Goal: Task Accomplishment & Management: Complete application form

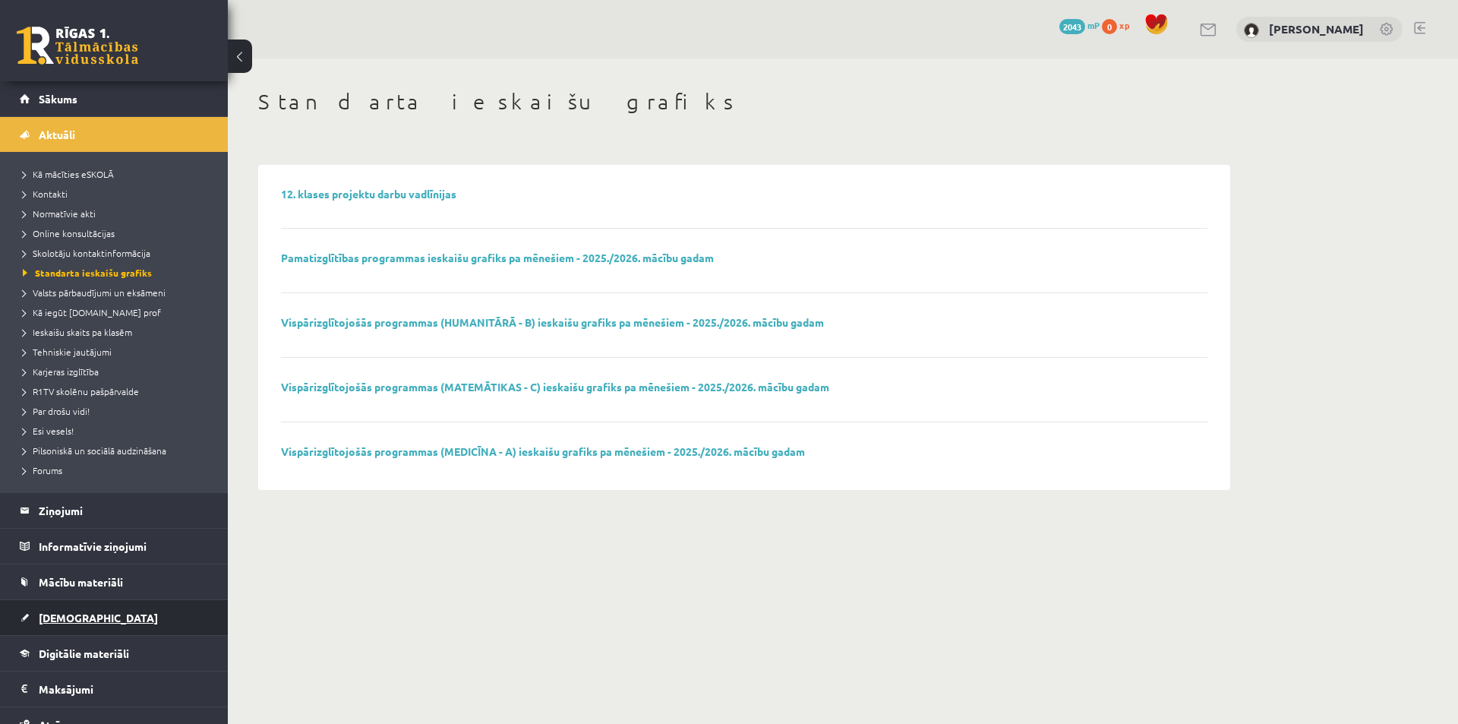
click at [72, 609] on link "[DEMOGRAPHIC_DATA]" at bounding box center [114, 617] width 189 height 35
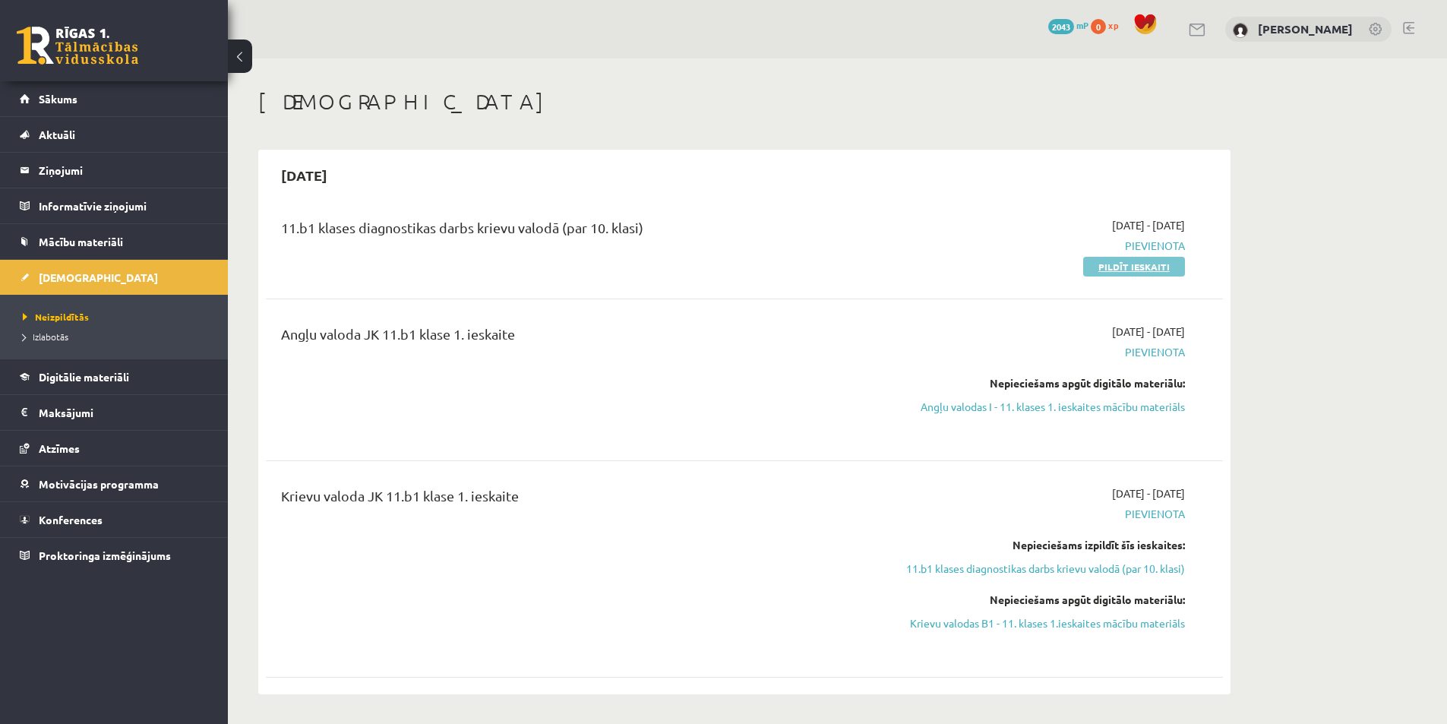
click at [1107, 267] on link "Pildīt ieskaiti" at bounding box center [1134, 267] width 102 height 20
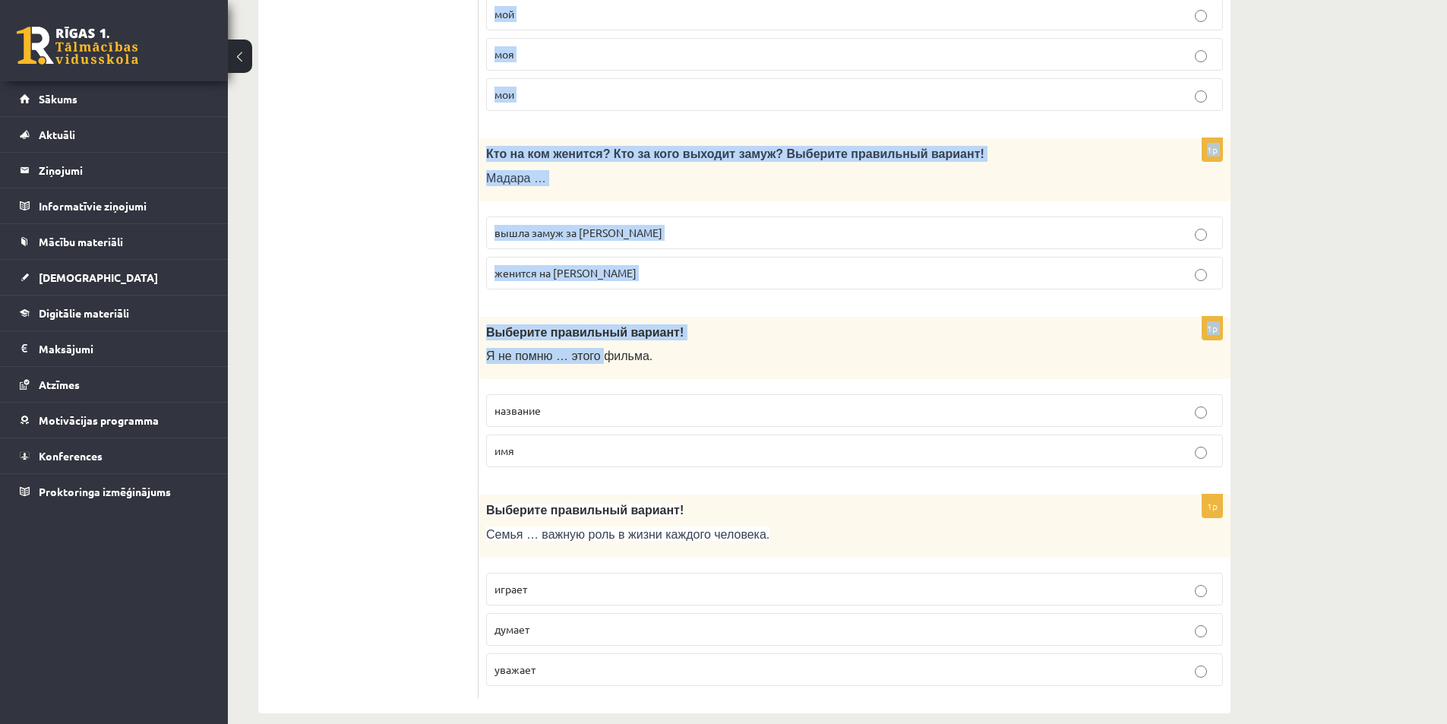
scroll to position [4755, 0]
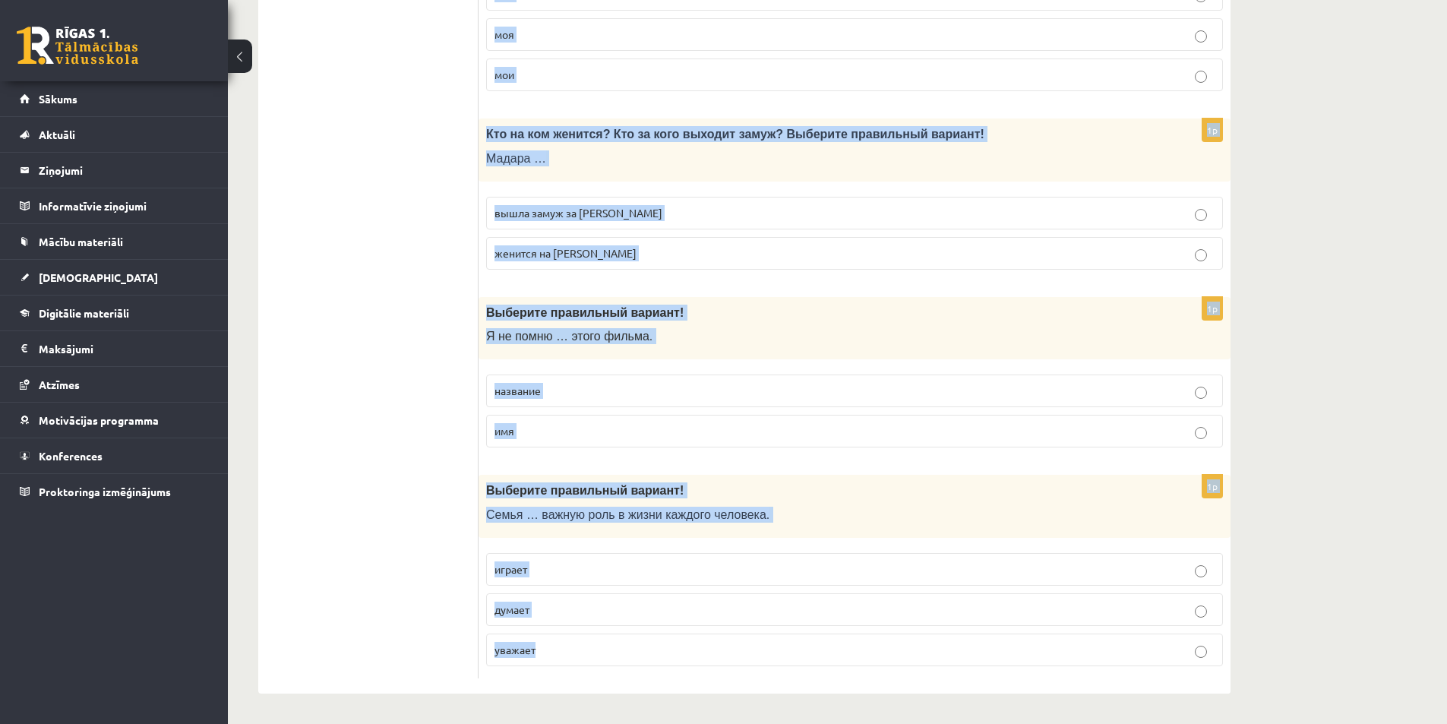
drag, startPoint x: 486, startPoint y: 306, endPoint x: 604, endPoint y: 652, distance: 365.0
copy form "Loremips dolorsitam consect! A elits doei tempor … inci utlab, etdolore magnaal…"
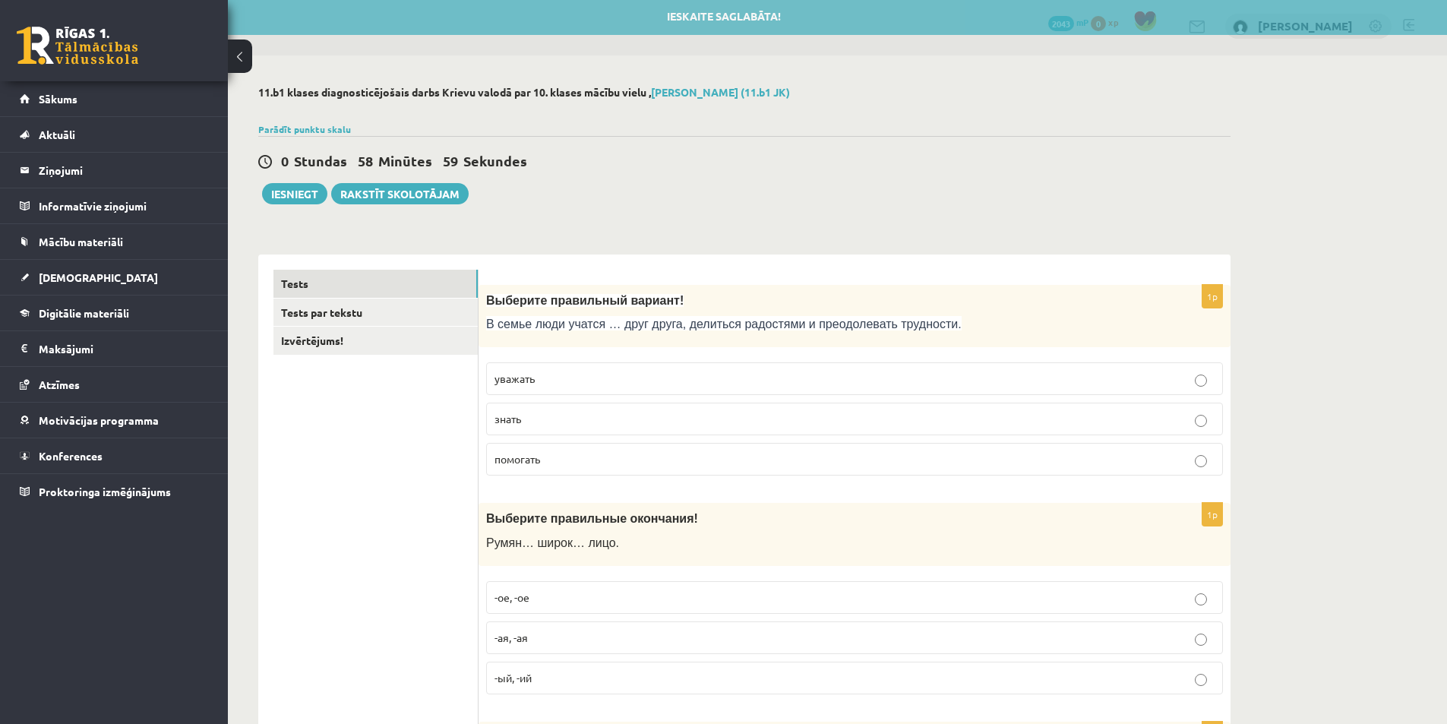
scroll to position [0, 0]
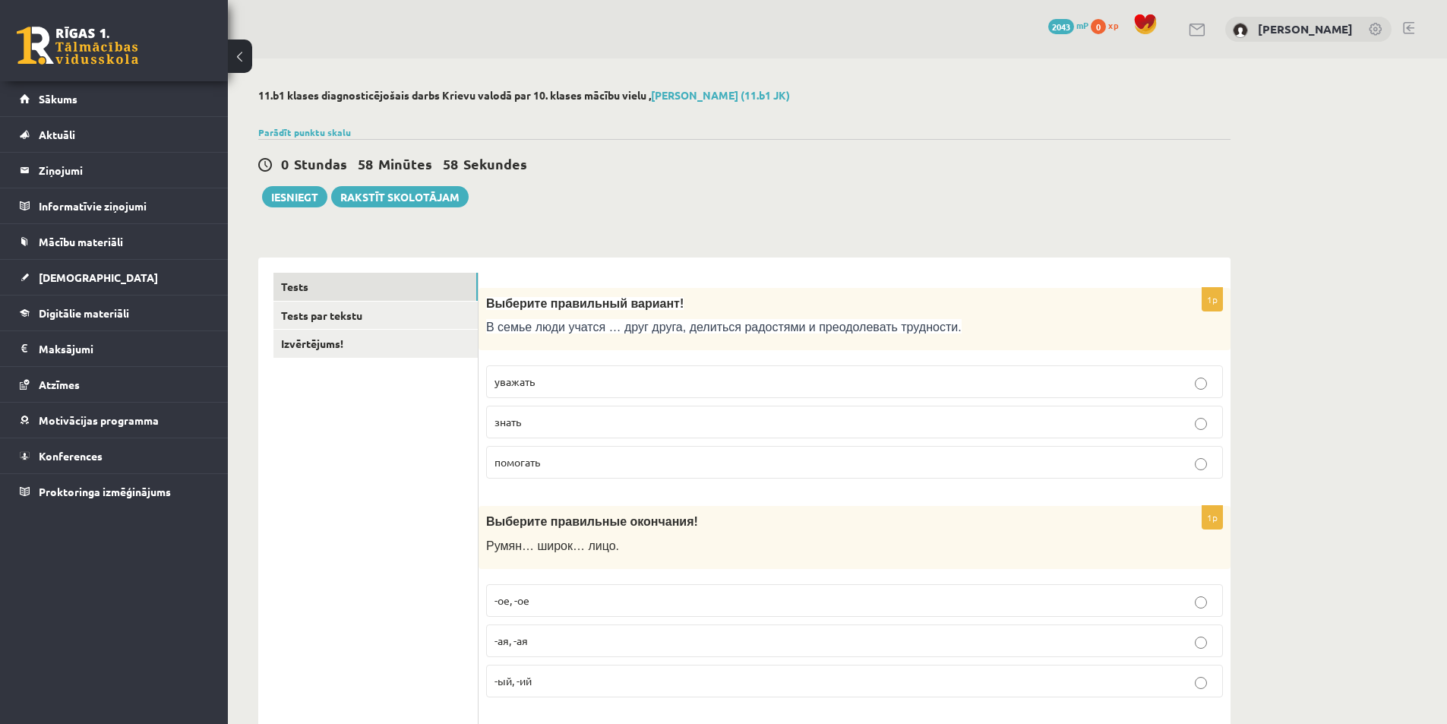
click at [559, 375] on p "уважать" at bounding box center [854, 382] width 720 height 16
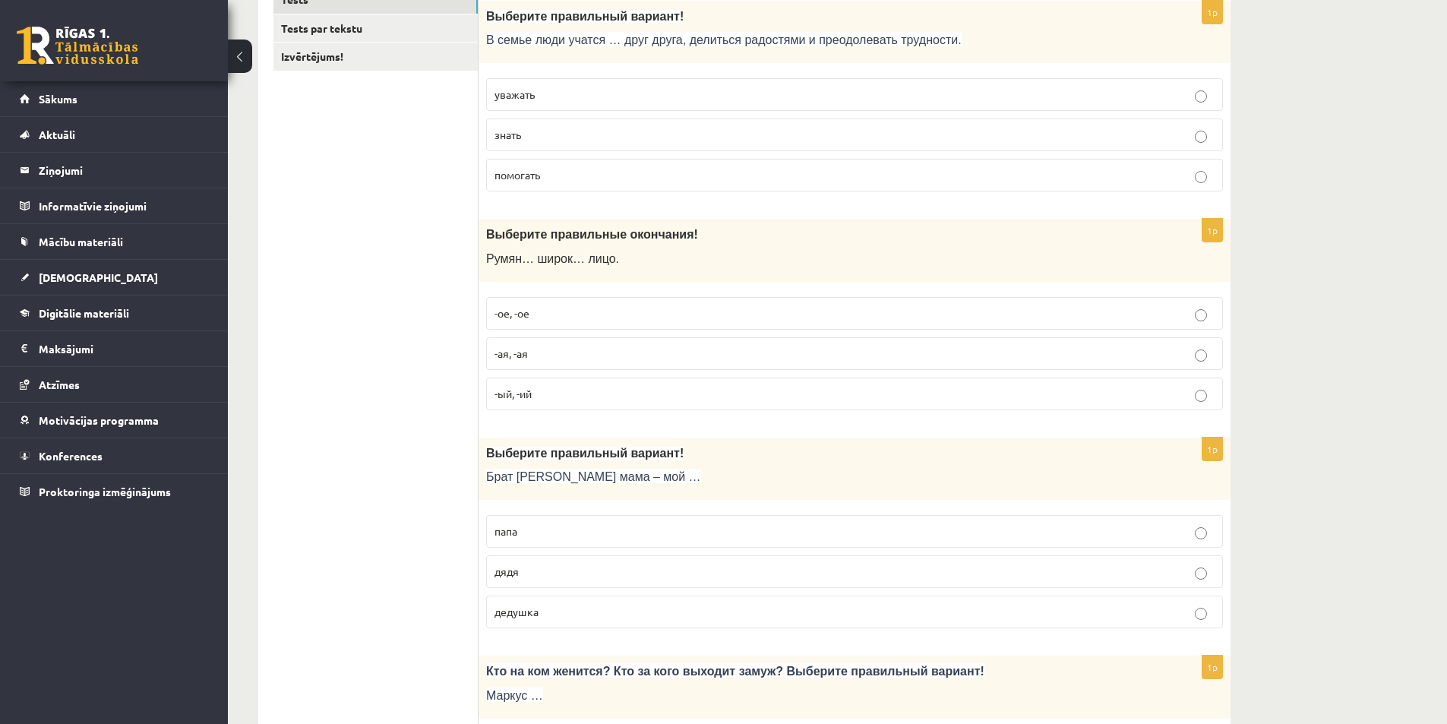
scroll to position [304, 0]
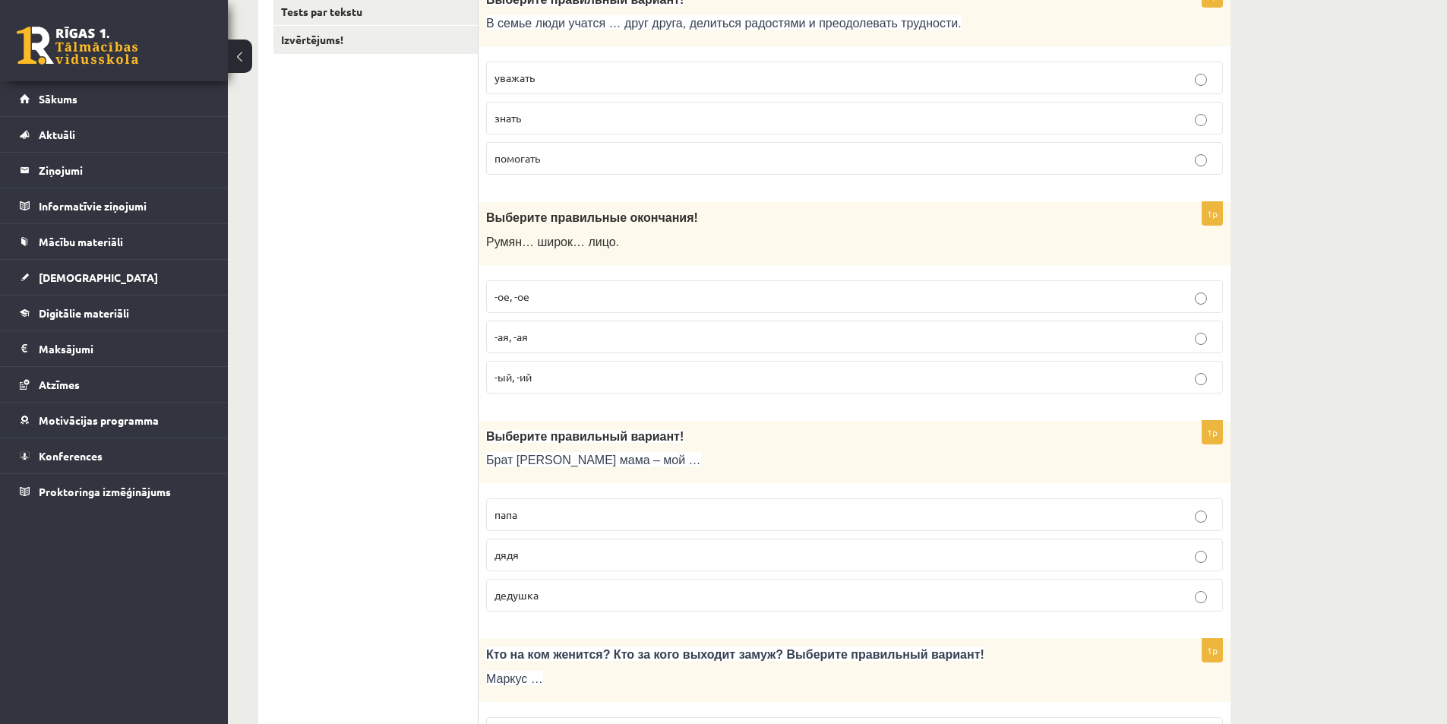
click at [567, 284] on label "-ое, -ое" at bounding box center [854, 296] width 737 height 33
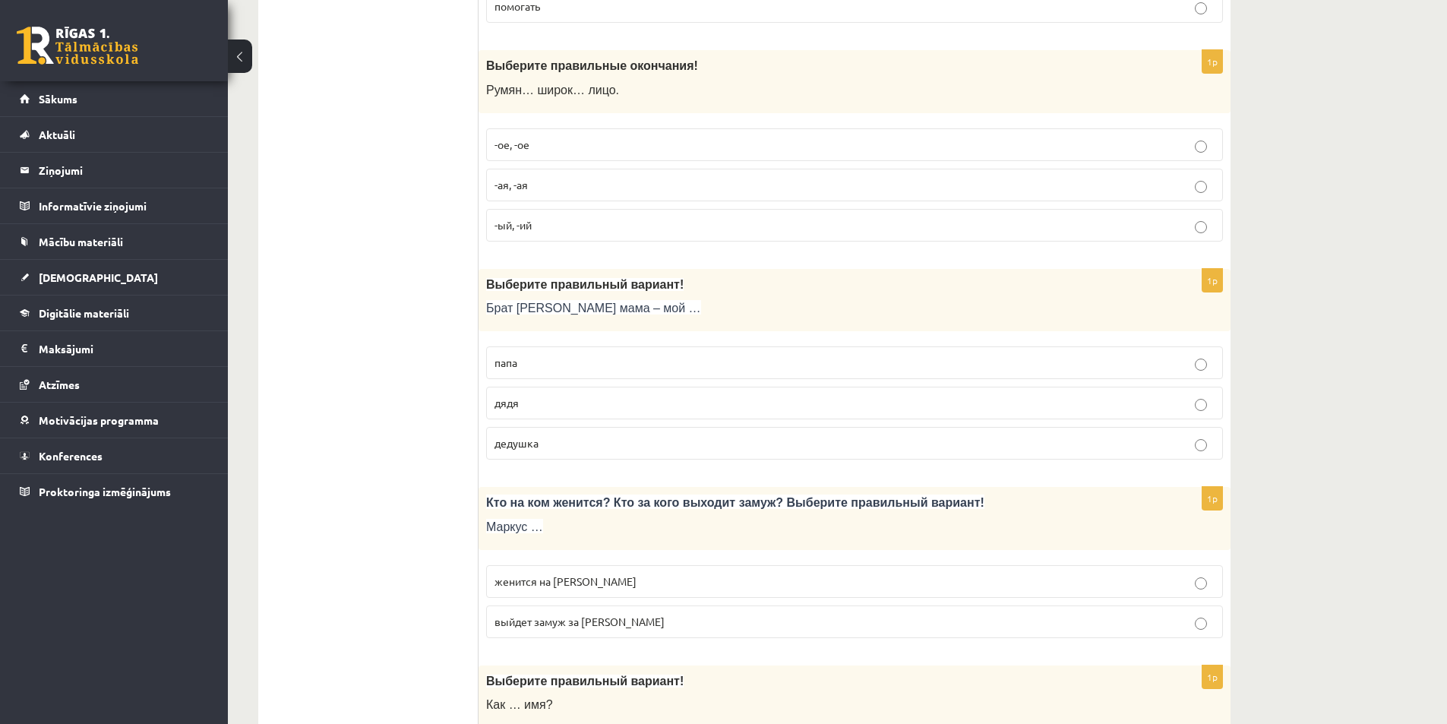
scroll to position [532, 0]
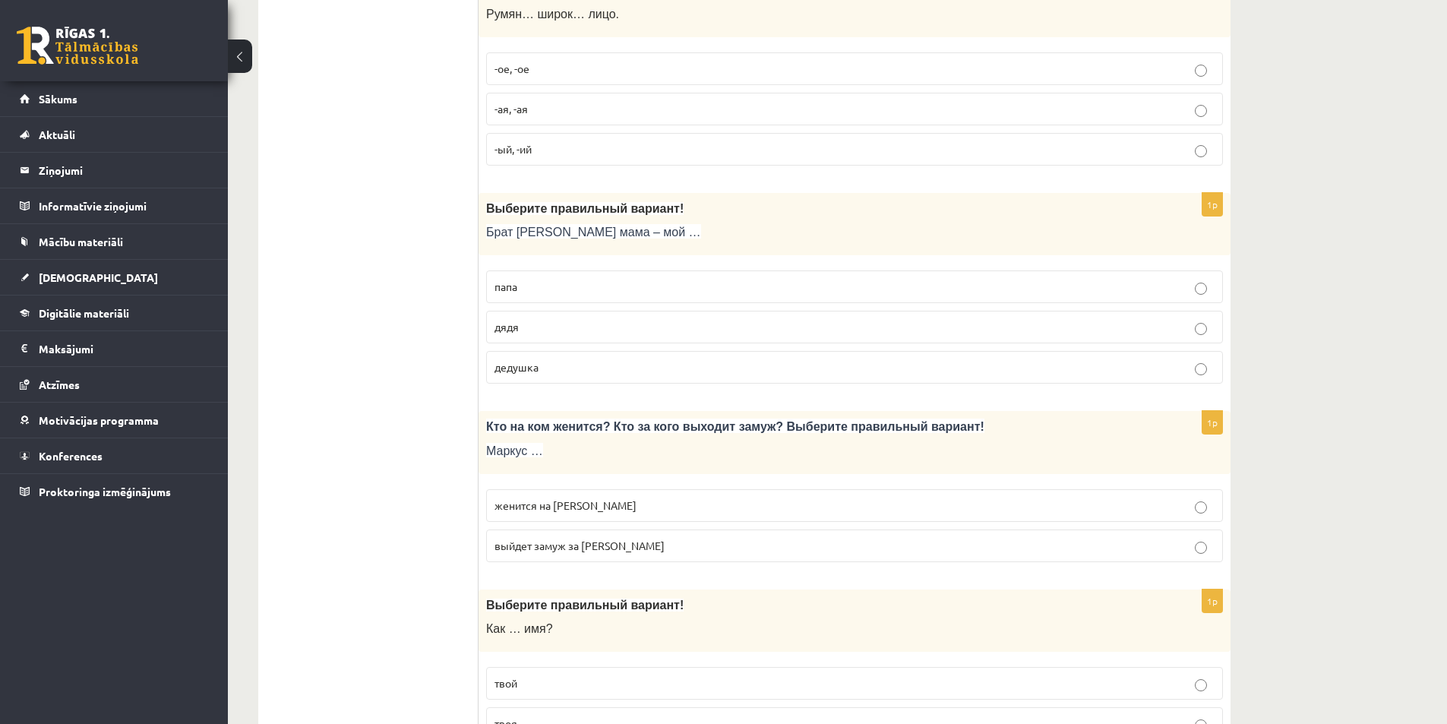
click at [546, 324] on p "дядя" at bounding box center [854, 327] width 720 height 16
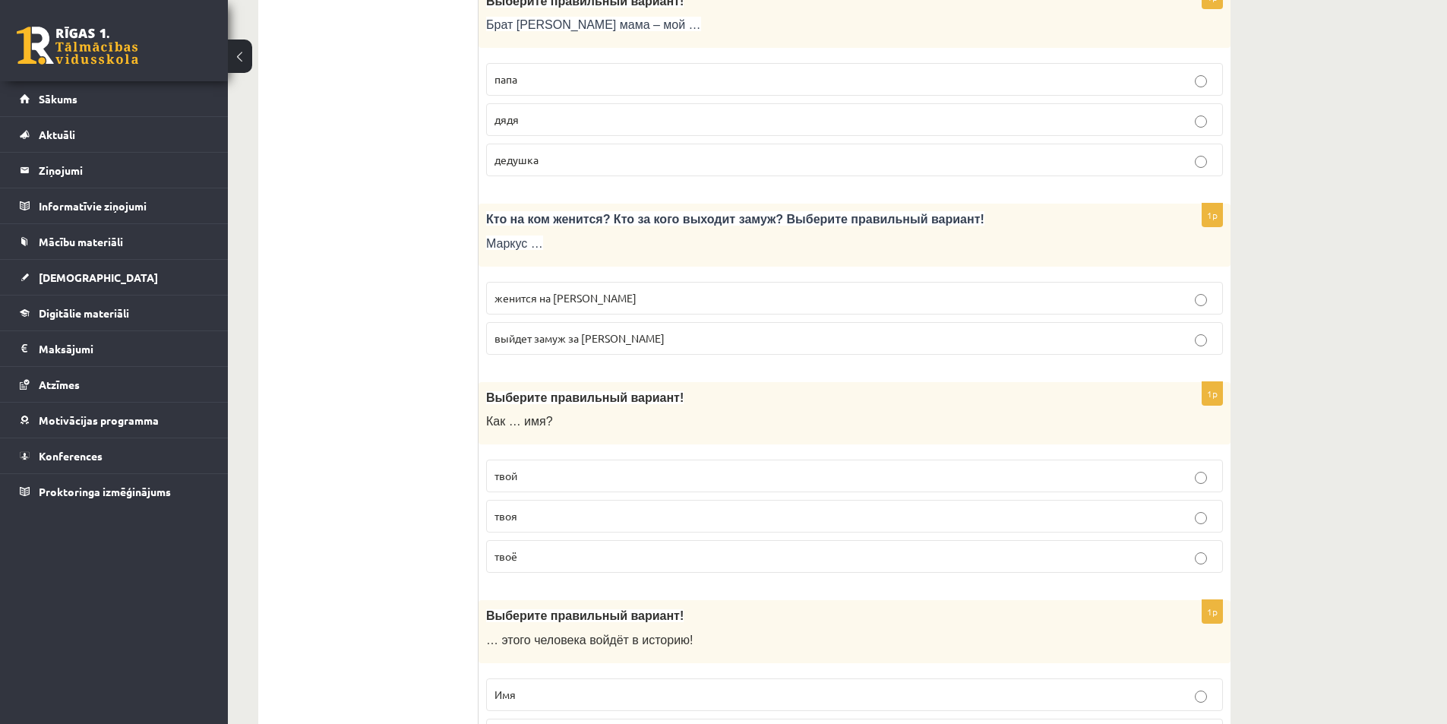
scroll to position [759, 0]
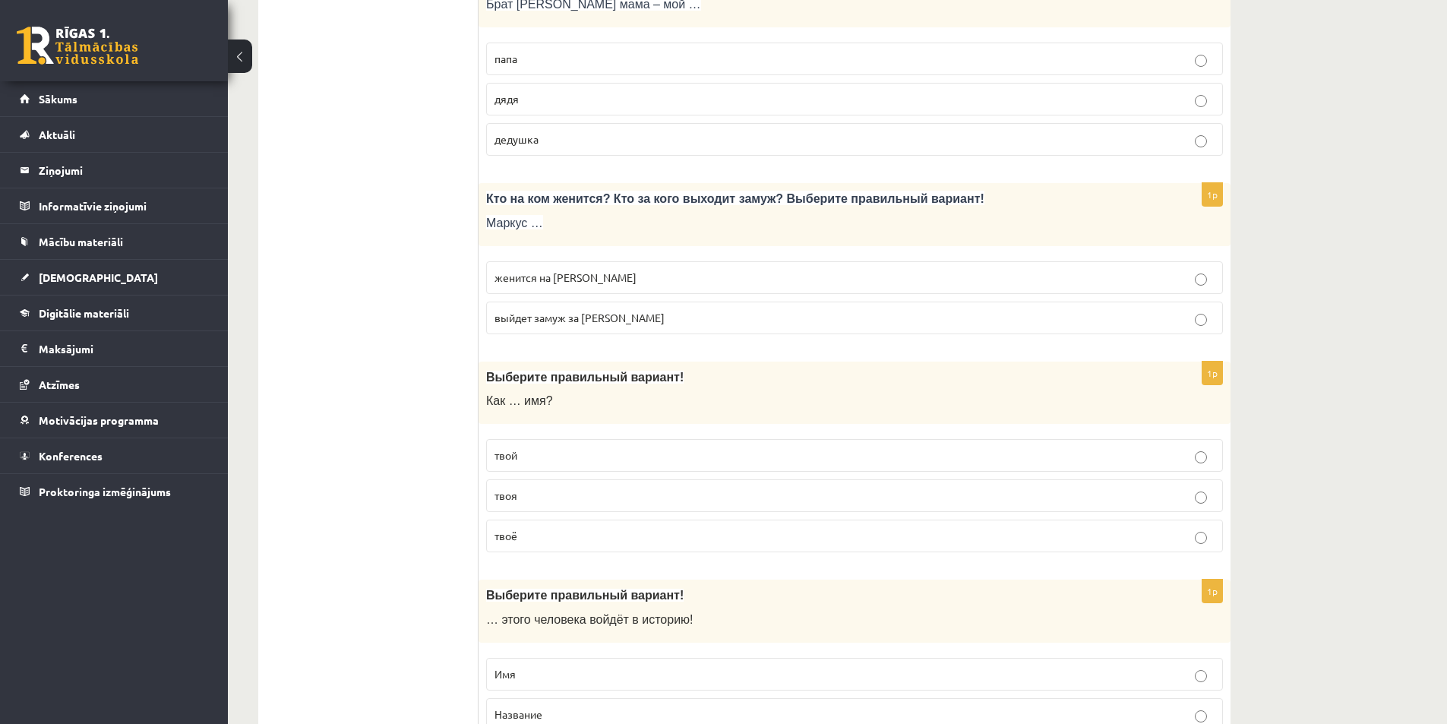
click at [535, 323] on span "выйдет замуж за [PERSON_NAME]" at bounding box center [579, 318] width 170 height 14
click at [565, 277] on span "женится на [PERSON_NAME]" at bounding box center [565, 277] width 142 height 14
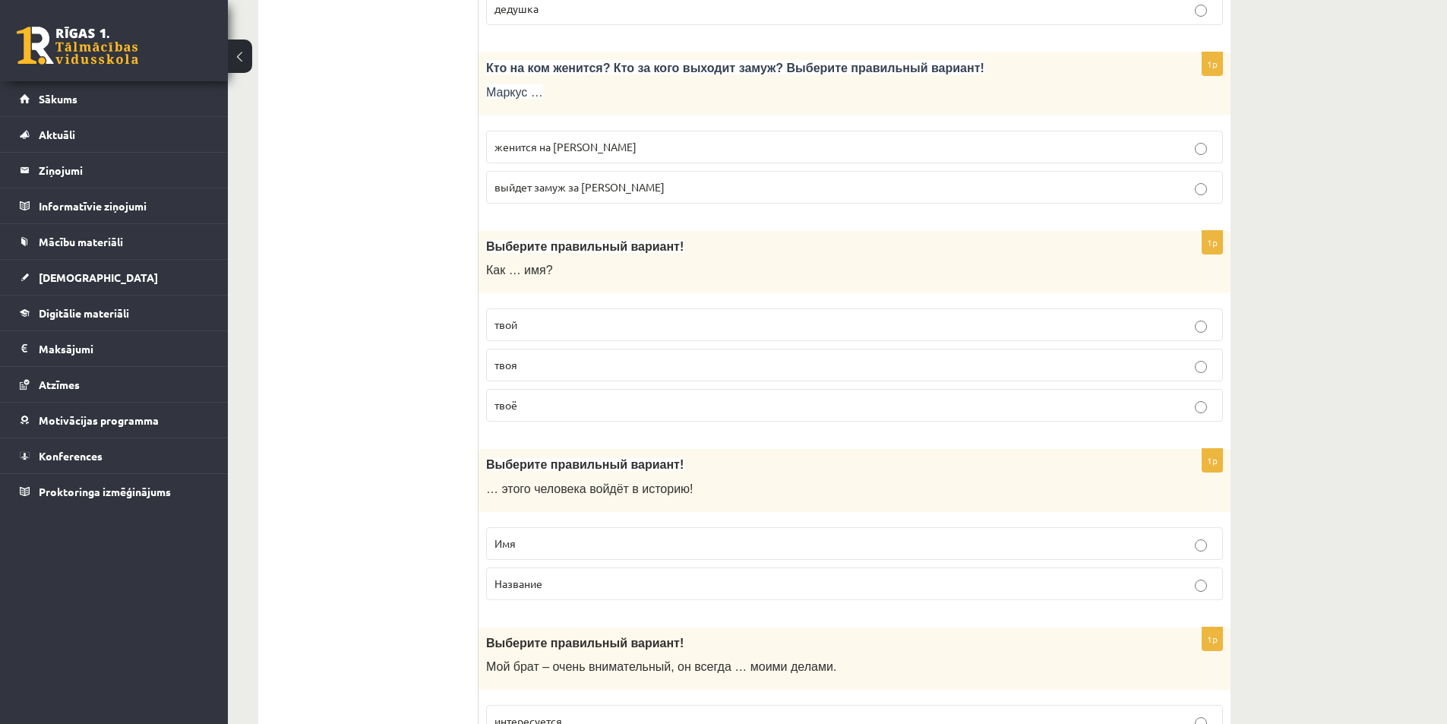
scroll to position [911, 0]
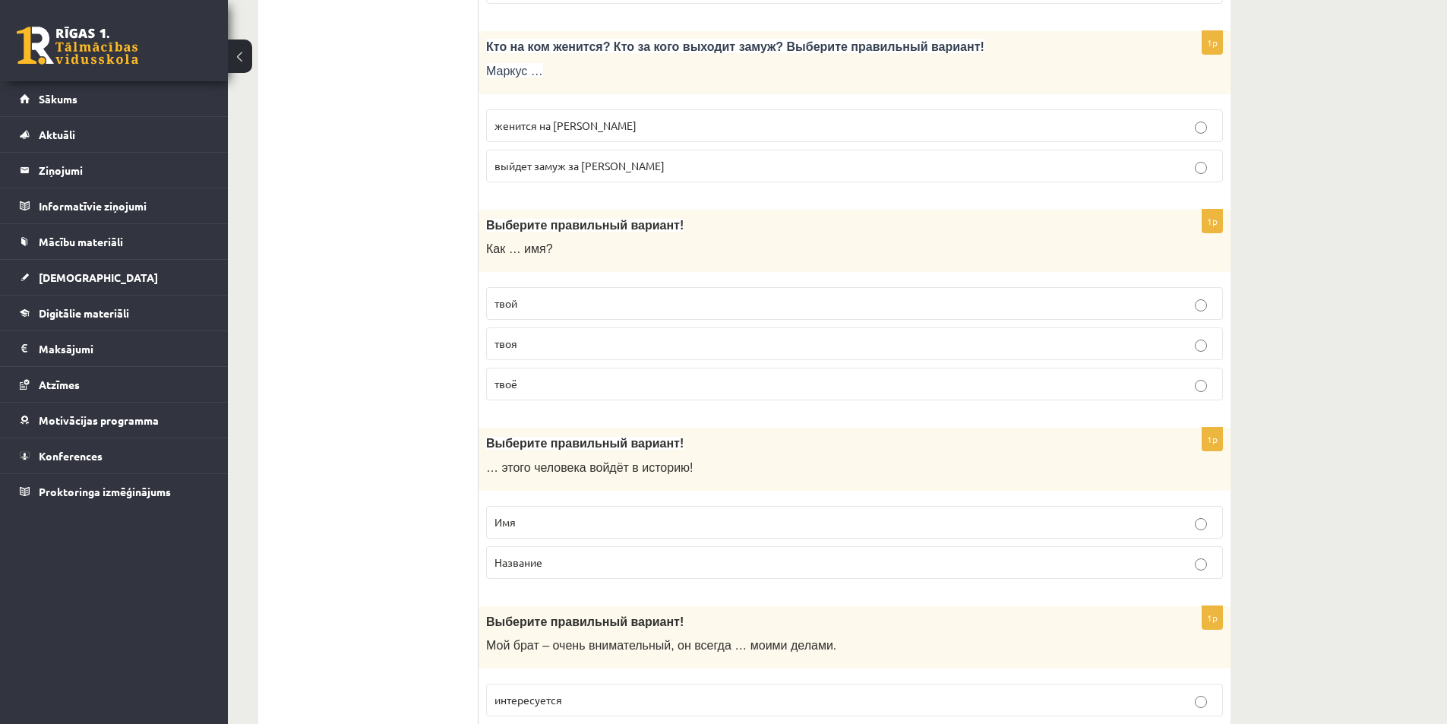
click at [535, 390] on p "твоё" at bounding box center [854, 384] width 720 height 16
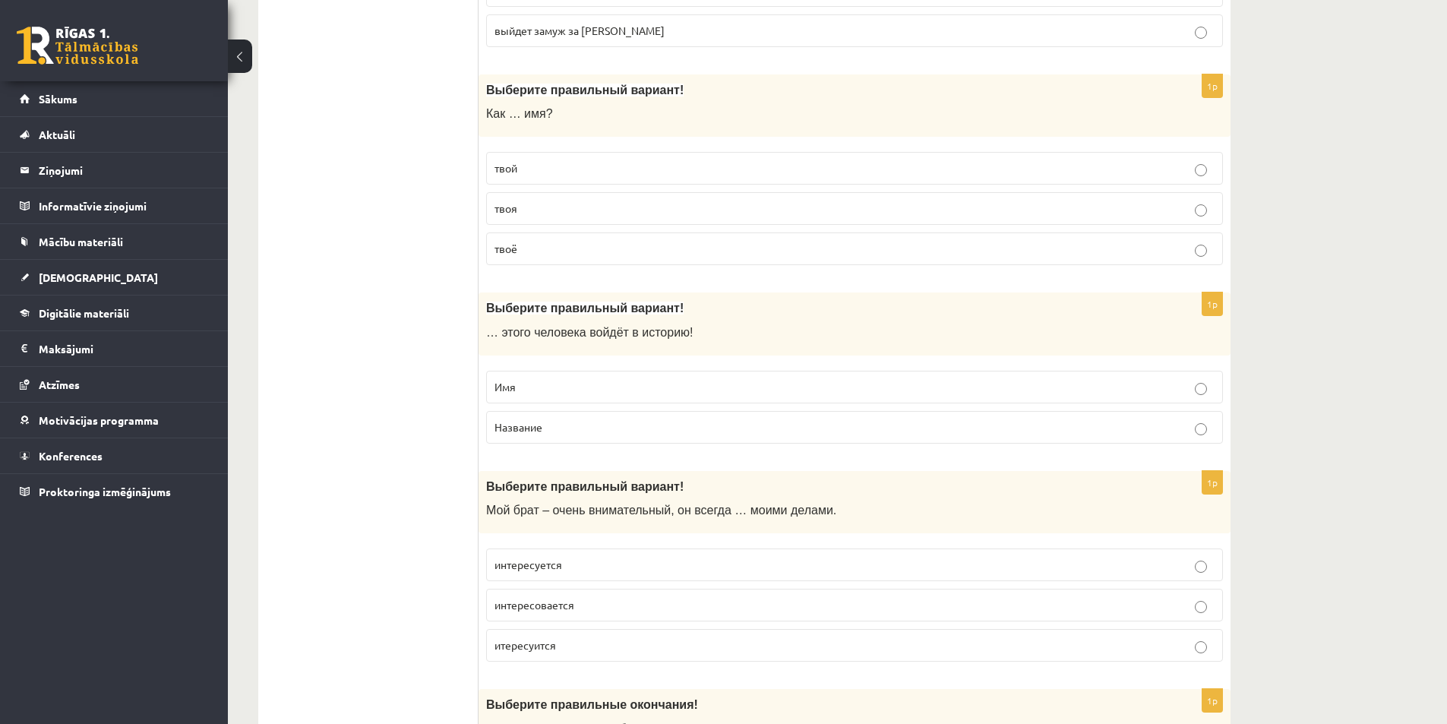
scroll to position [1139, 0]
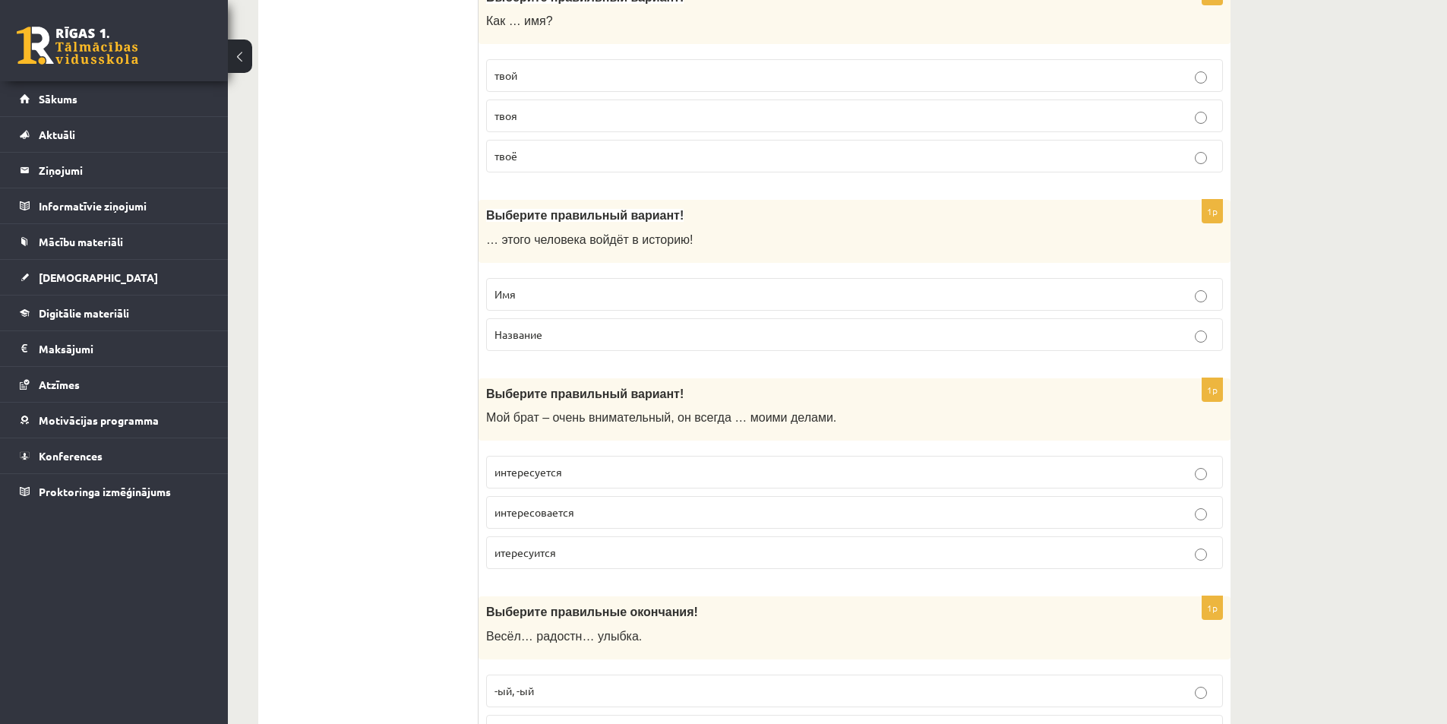
click at [523, 303] on label "Имя" at bounding box center [854, 294] width 737 height 33
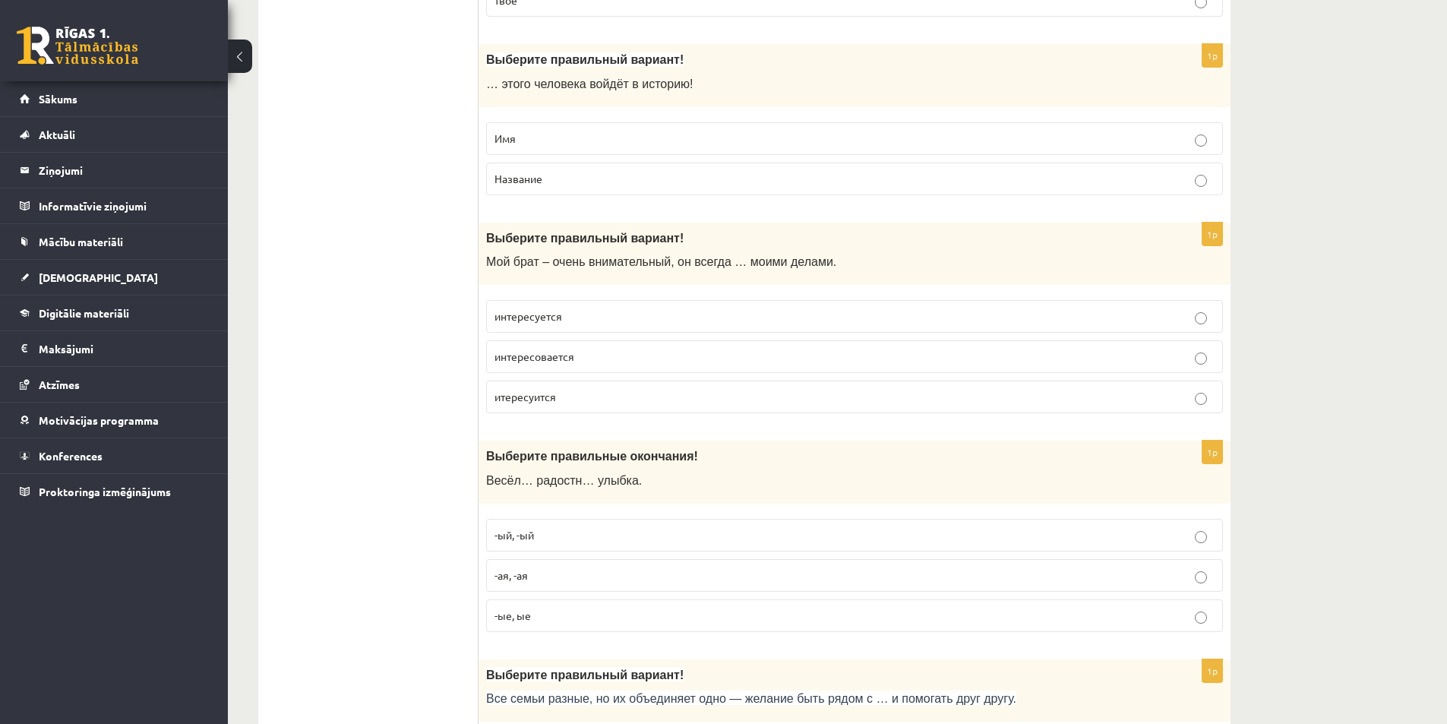
scroll to position [1367, 0]
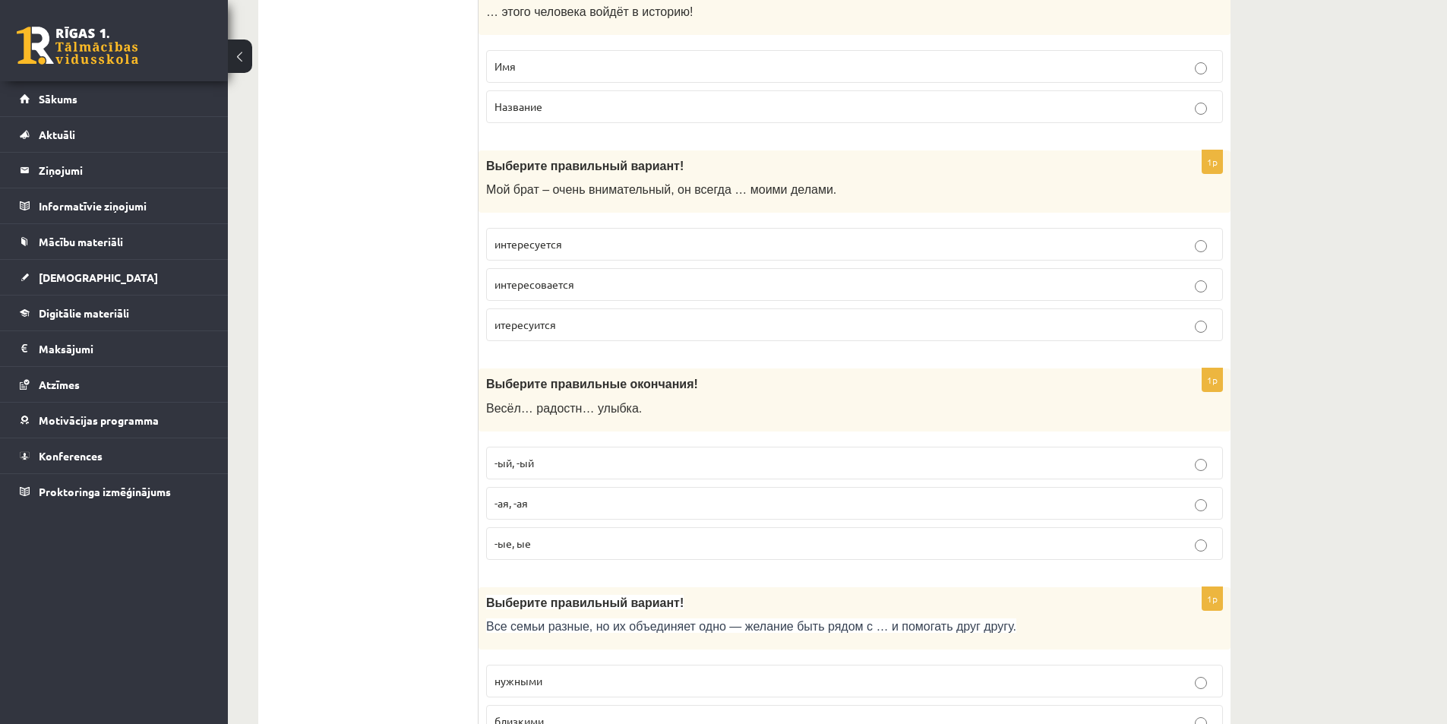
click at [583, 239] on p "интересуется" at bounding box center [854, 244] width 720 height 16
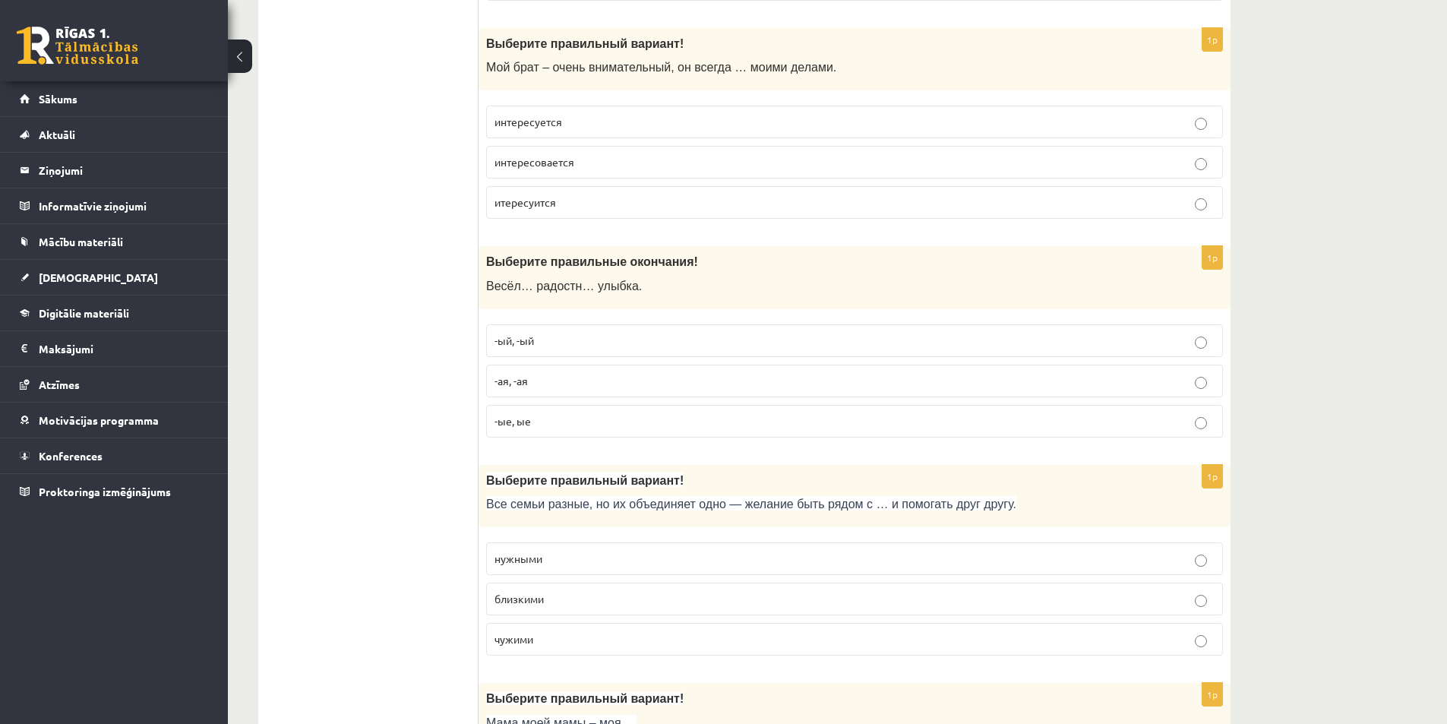
scroll to position [1519, 0]
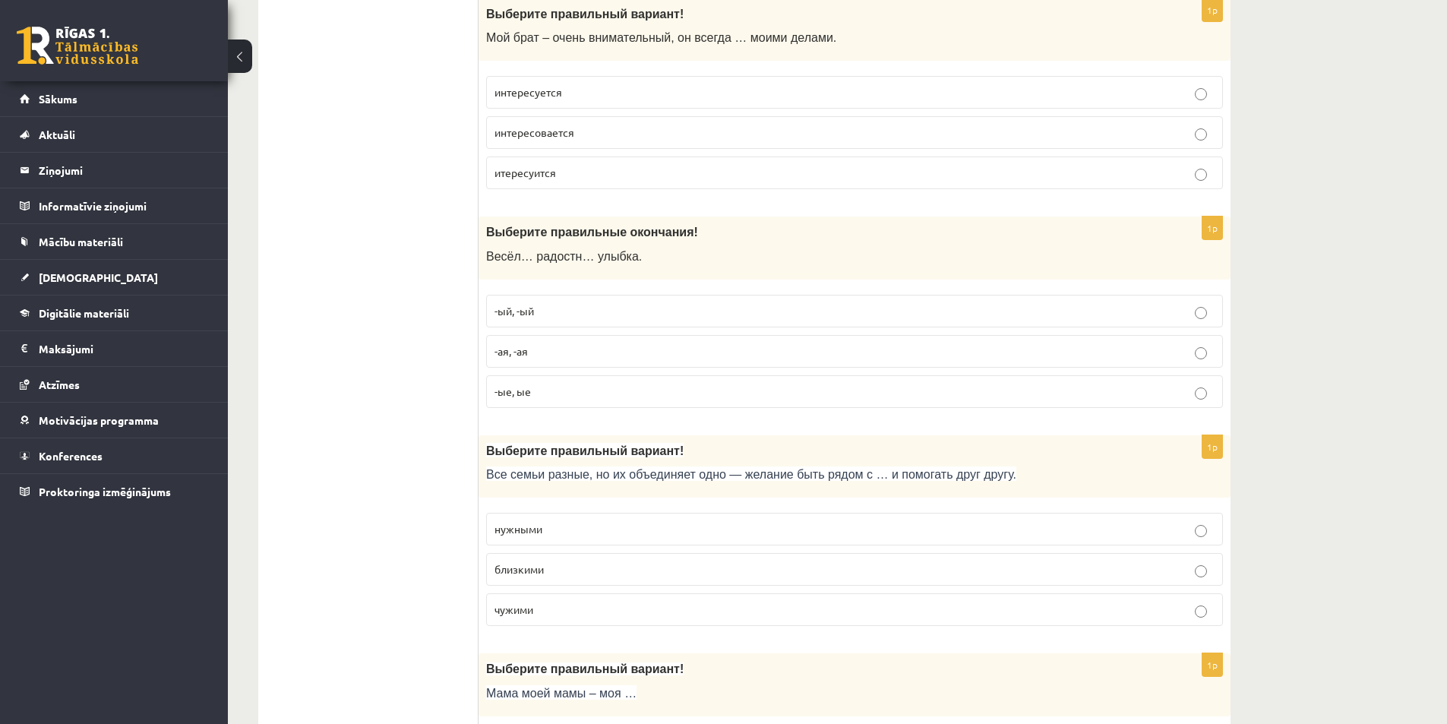
click at [551, 313] on p "-ый, -ый" at bounding box center [854, 311] width 720 height 16
click at [545, 358] on p "-ая, -ая" at bounding box center [854, 351] width 720 height 16
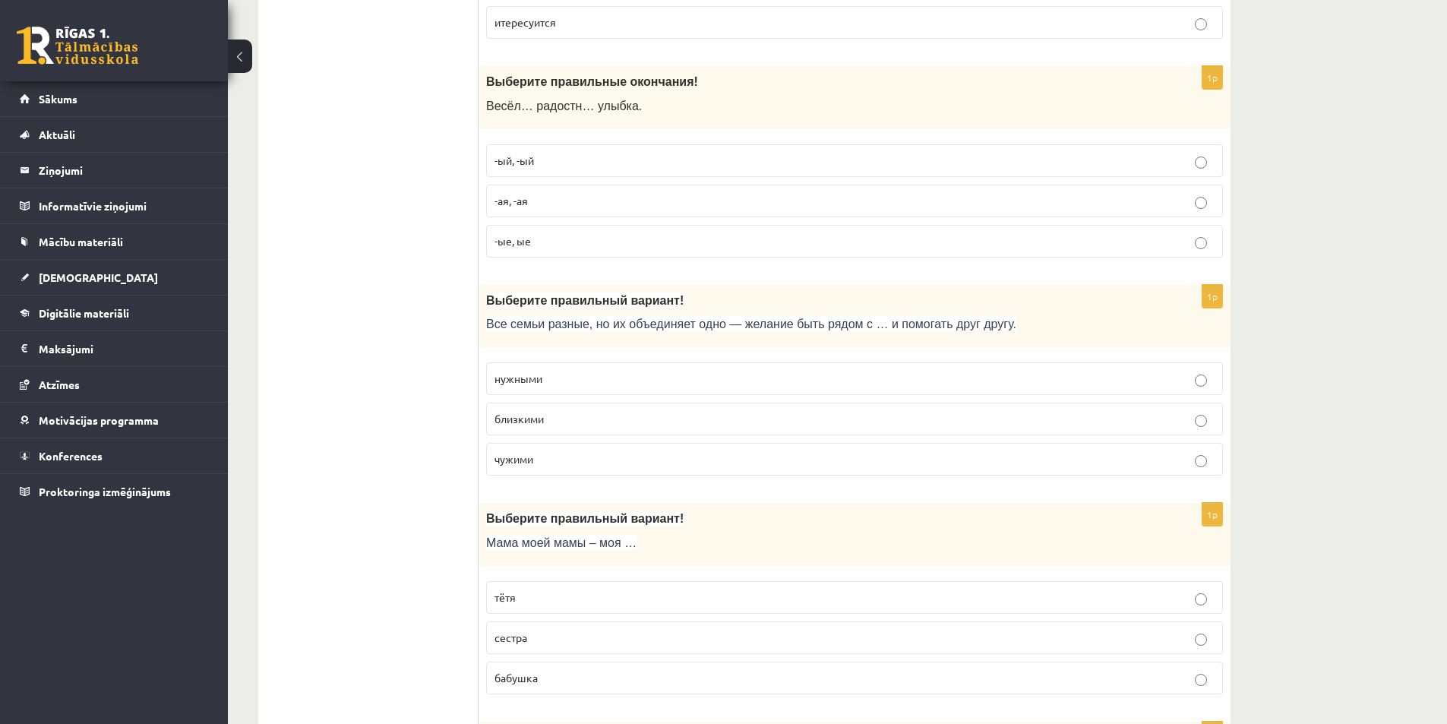
scroll to position [1671, 0]
click at [518, 415] on span "близкими" at bounding box center [518, 417] width 49 height 14
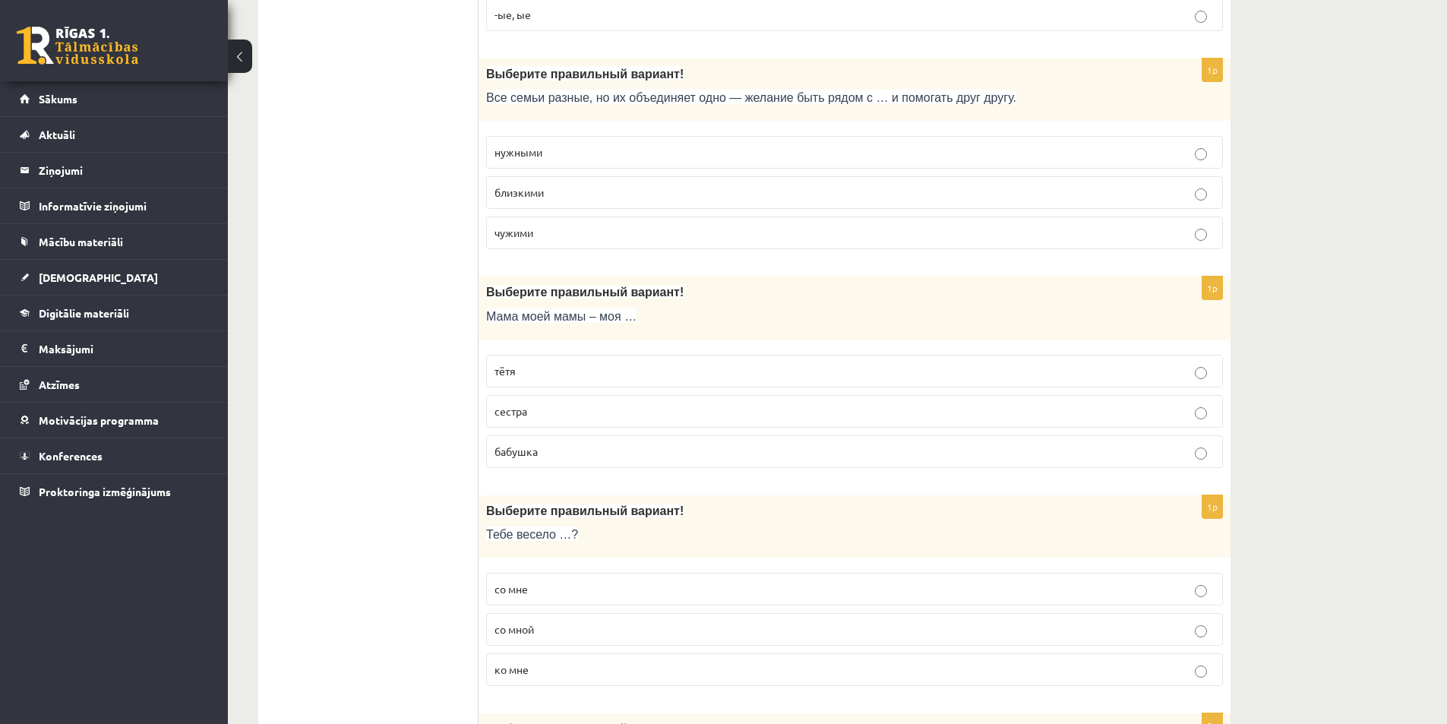
scroll to position [1975, 0]
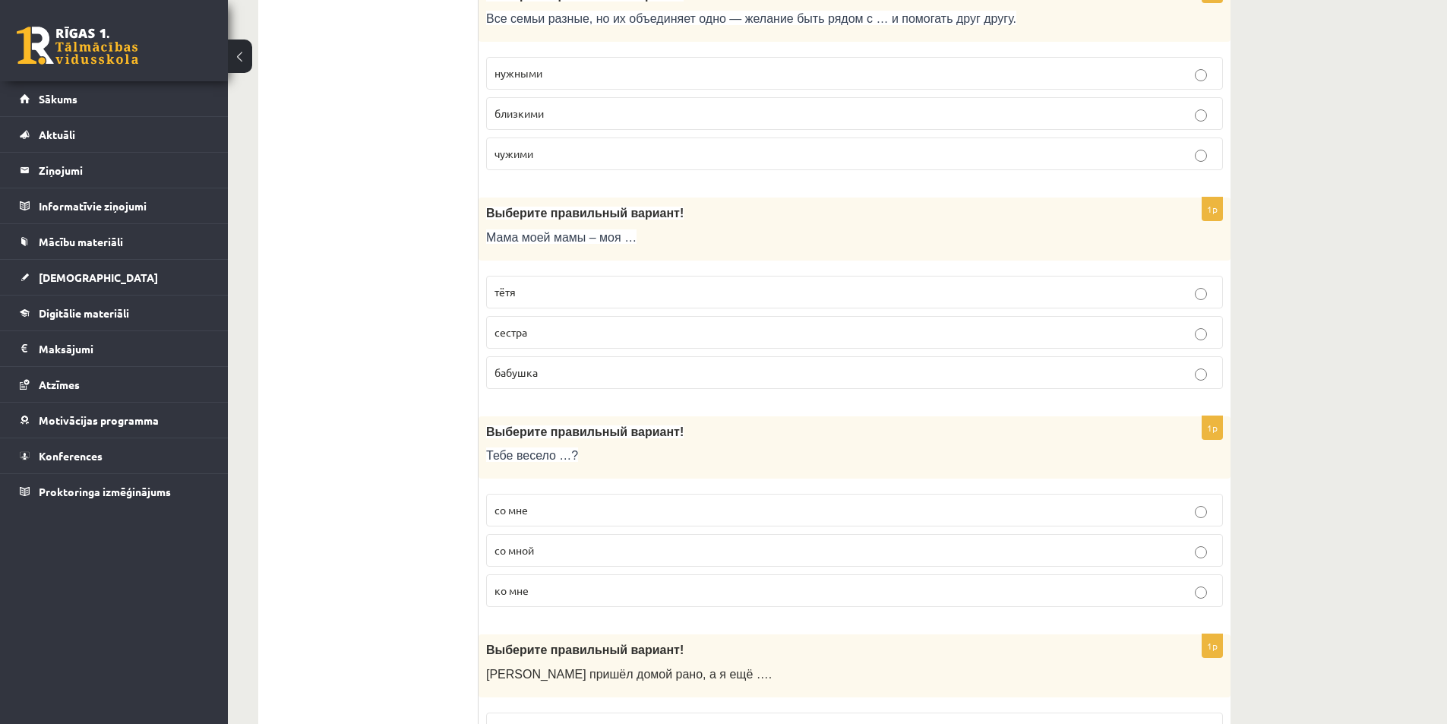
click at [520, 374] on span "бабушка" at bounding box center [515, 372] width 43 height 14
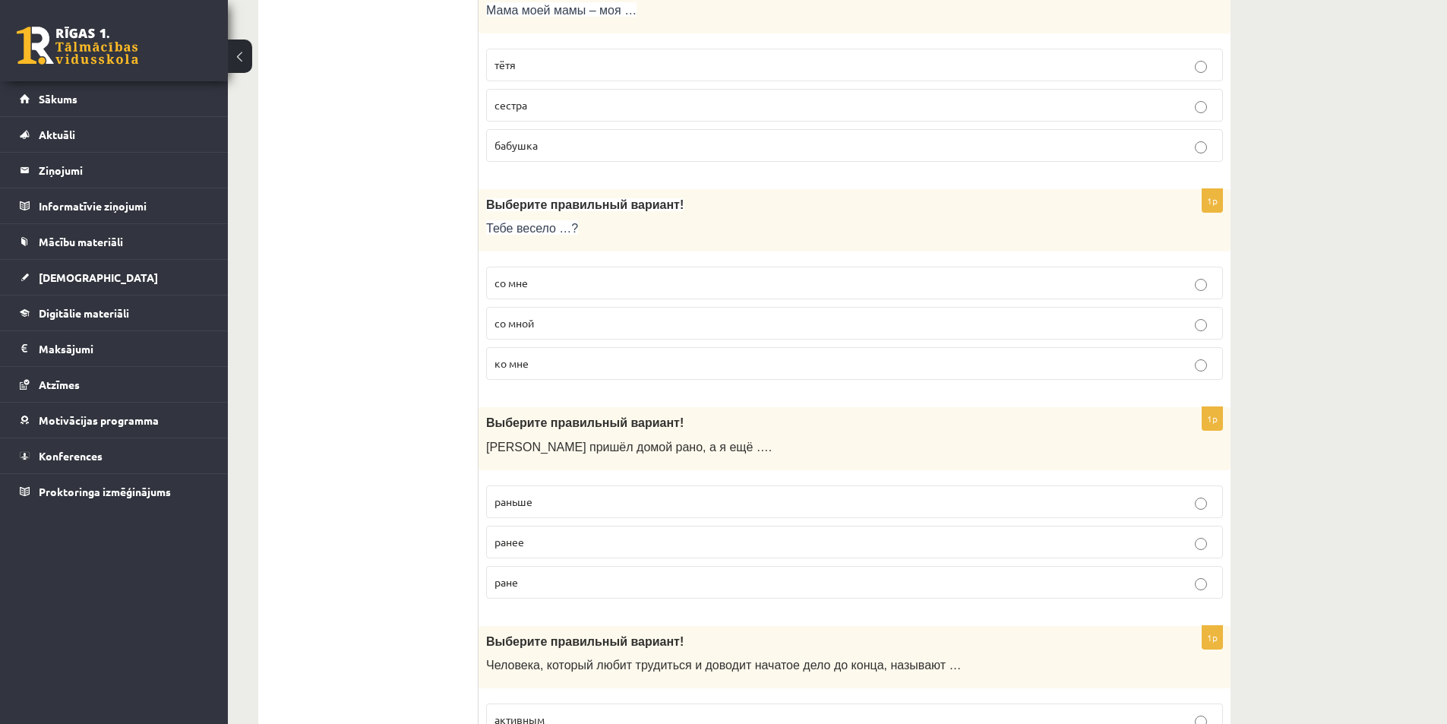
scroll to position [2202, 0]
click at [530, 314] on label "со мной" at bounding box center [854, 322] width 737 height 33
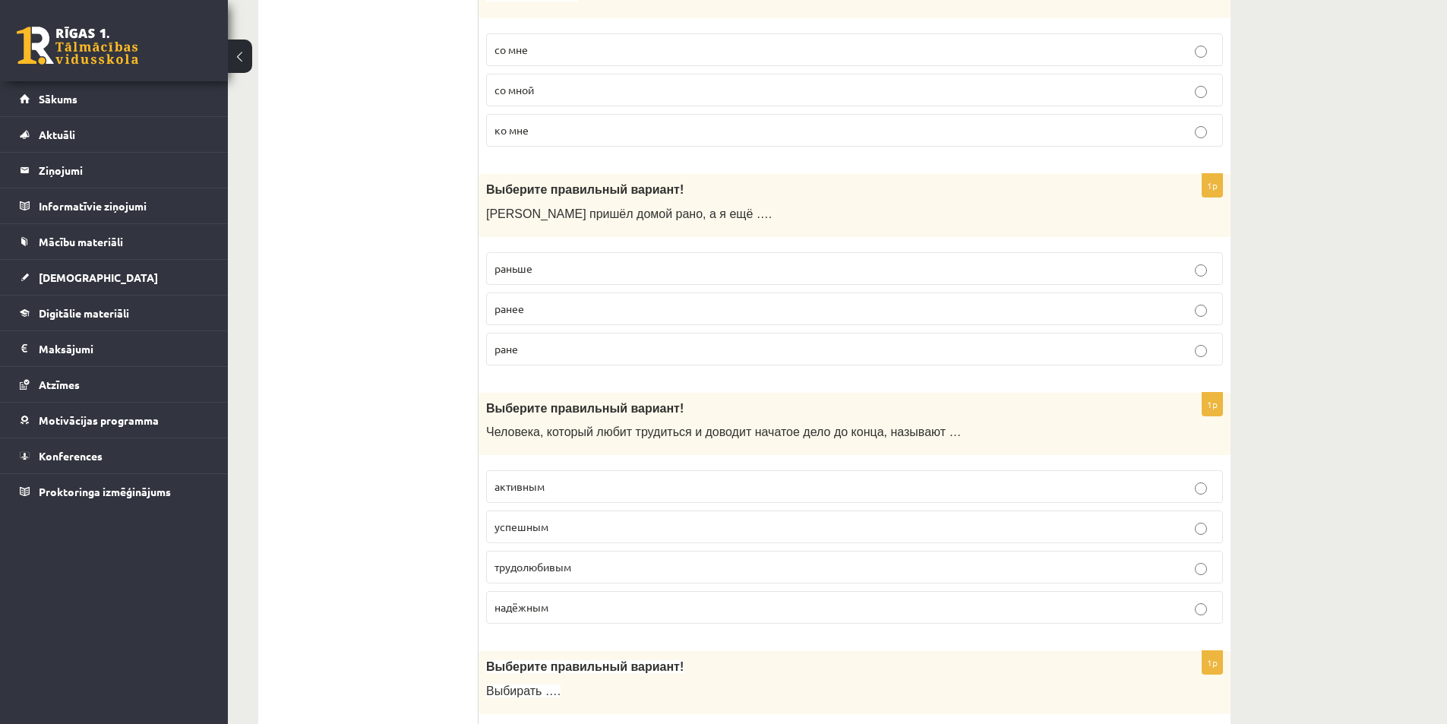
scroll to position [2506, 0]
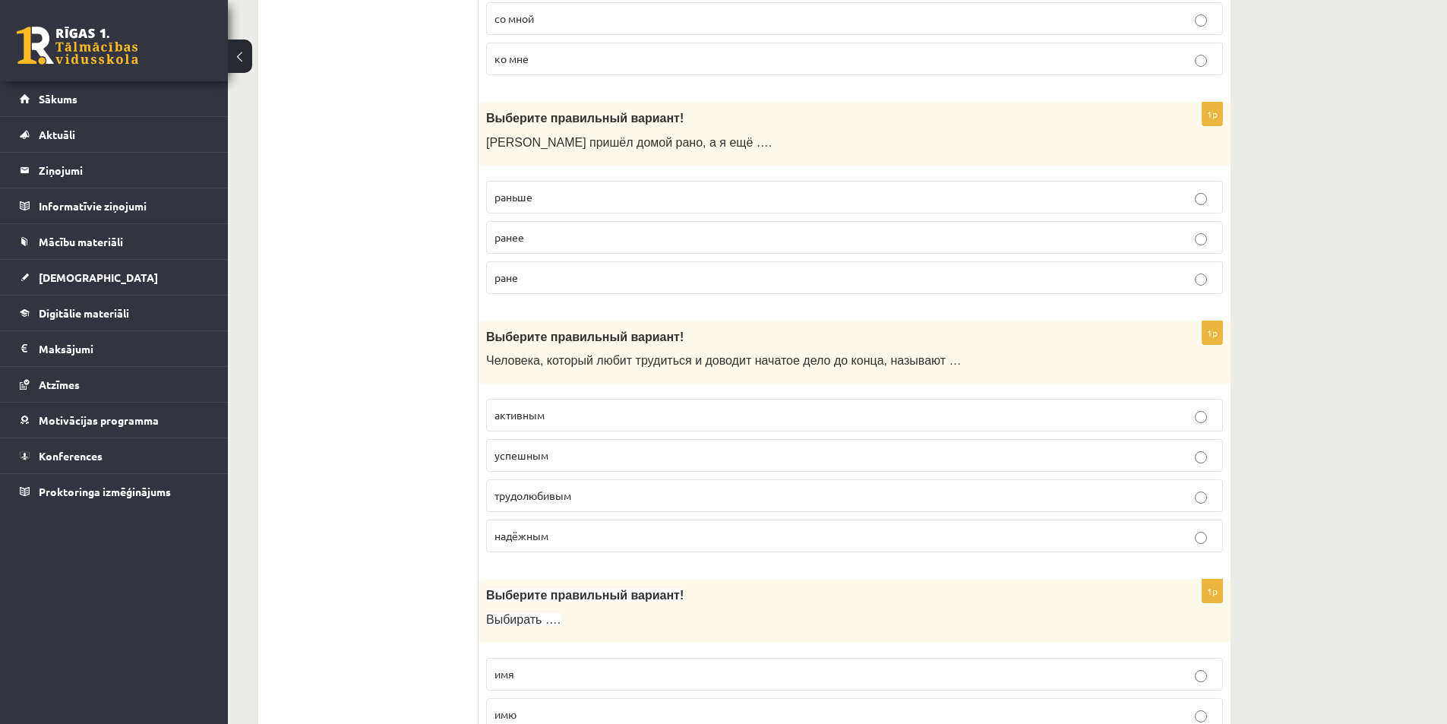
click at [546, 197] on p "раньше" at bounding box center [854, 197] width 720 height 16
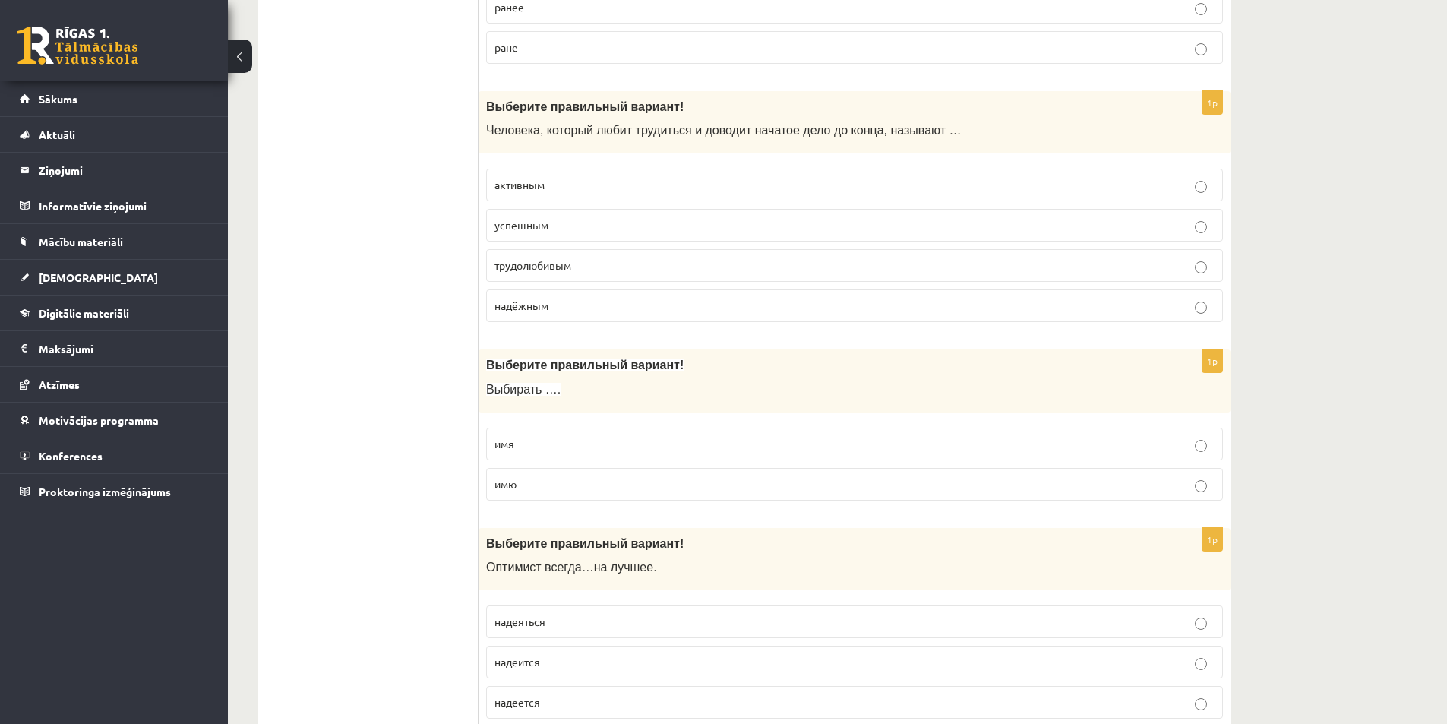
scroll to position [2810, 0]
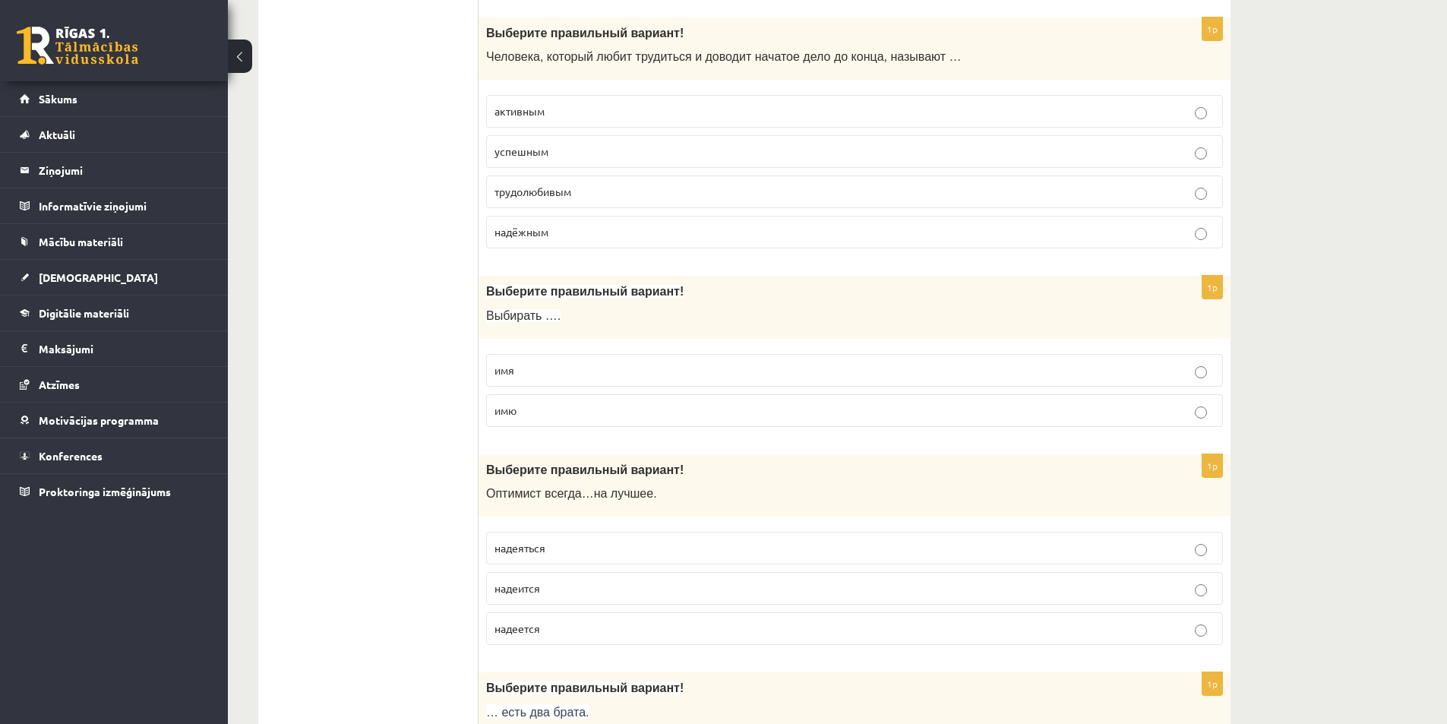
click at [541, 194] on span "трудолюбивым" at bounding box center [532, 192] width 77 height 14
click at [554, 365] on p "имя" at bounding box center [854, 370] width 720 height 16
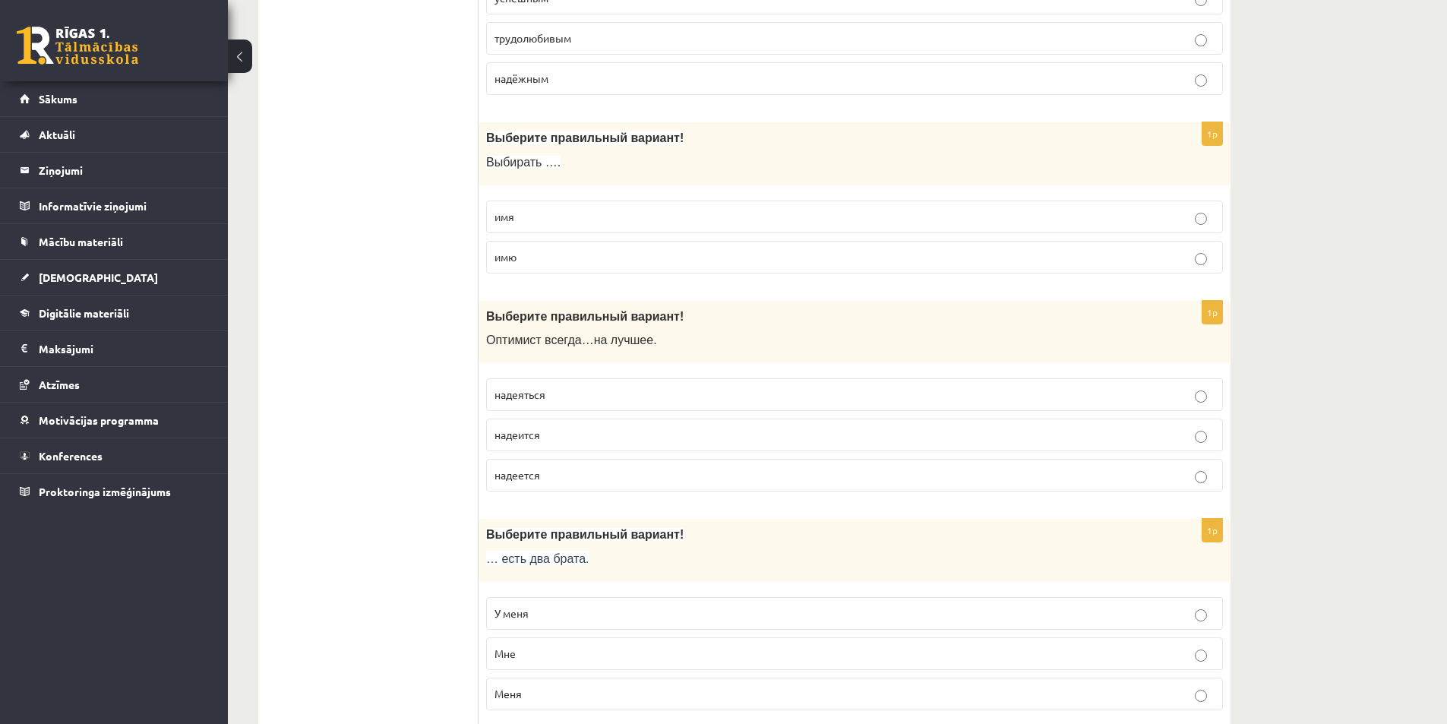
scroll to position [3038, 0]
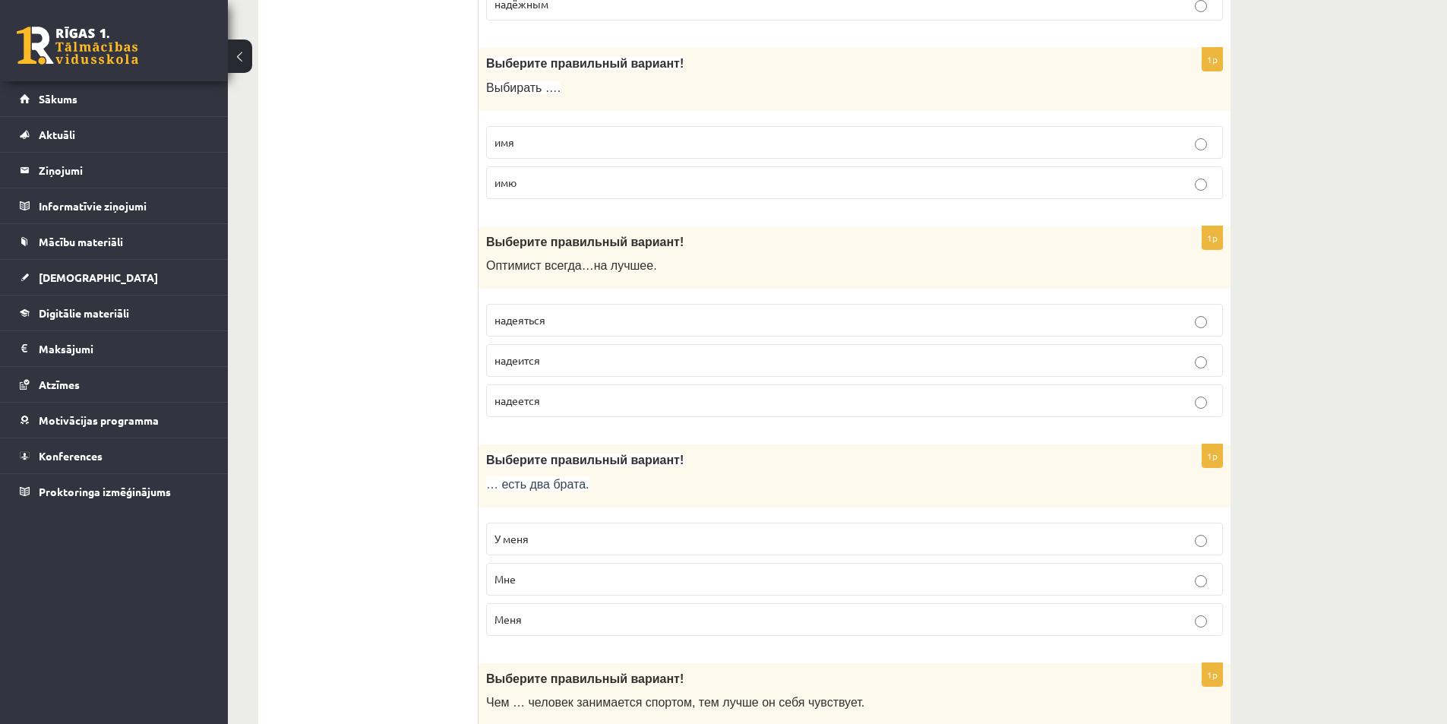
click at [564, 403] on p "надеется" at bounding box center [854, 401] width 720 height 16
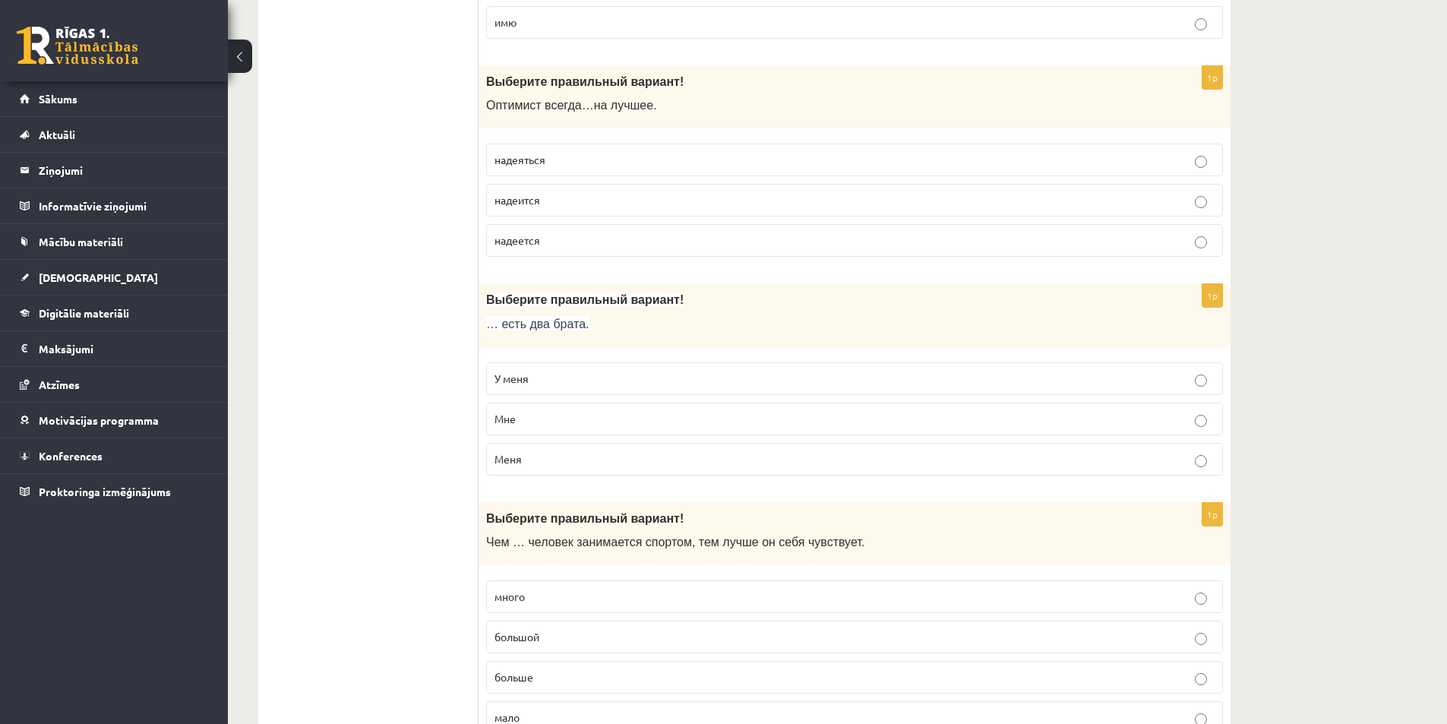
scroll to position [3190, 0]
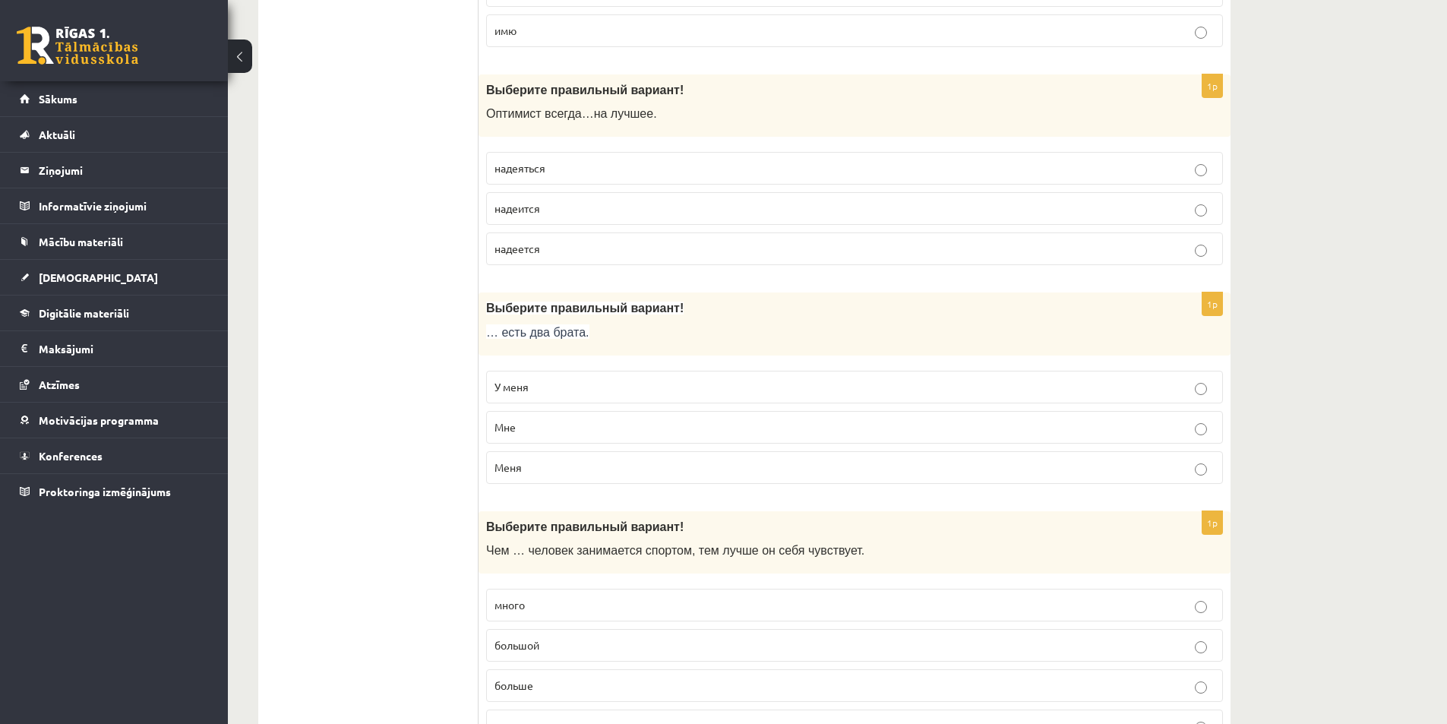
click at [542, 387] on p "У меня" at bounding box center [854, 387] width 720 height 16
click at [531, 680] on span "больше" at bounding box center [513, 685] width 39 height 14
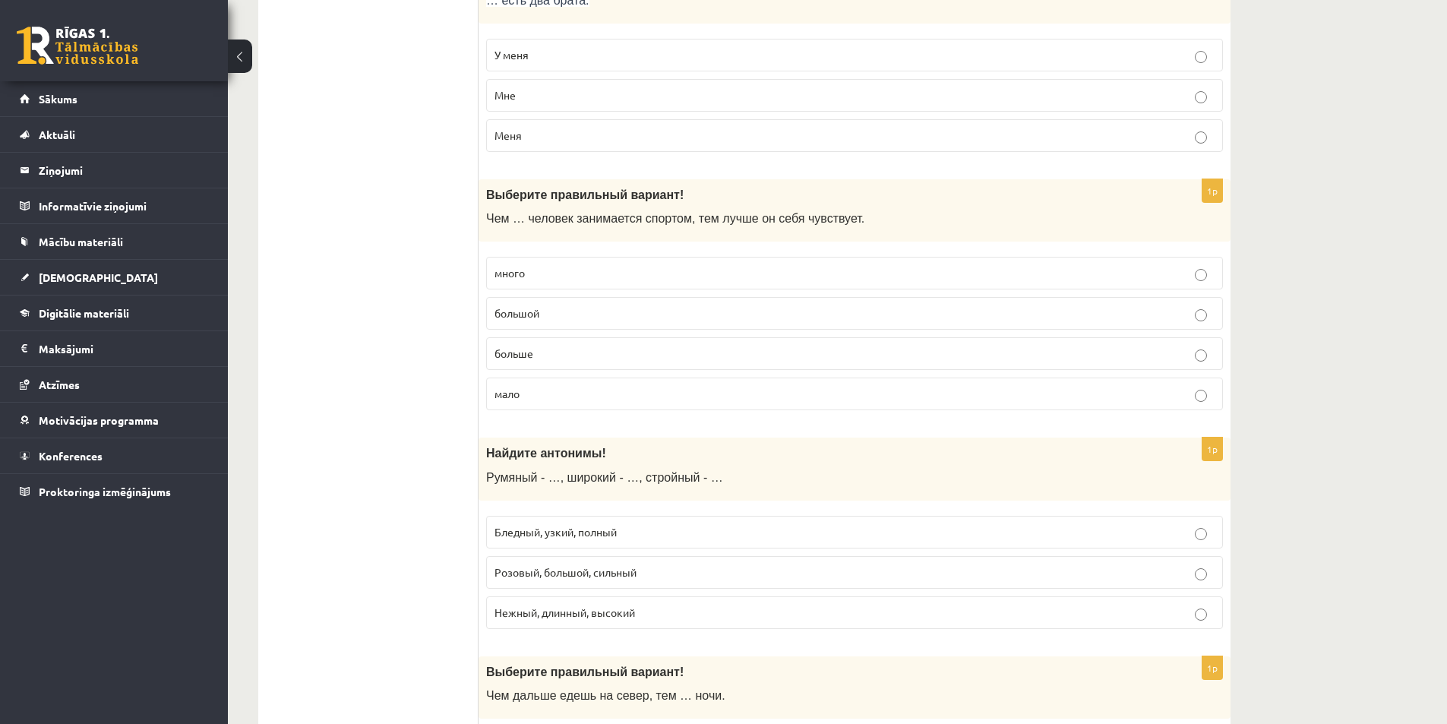
scroll to position [3569, 0]
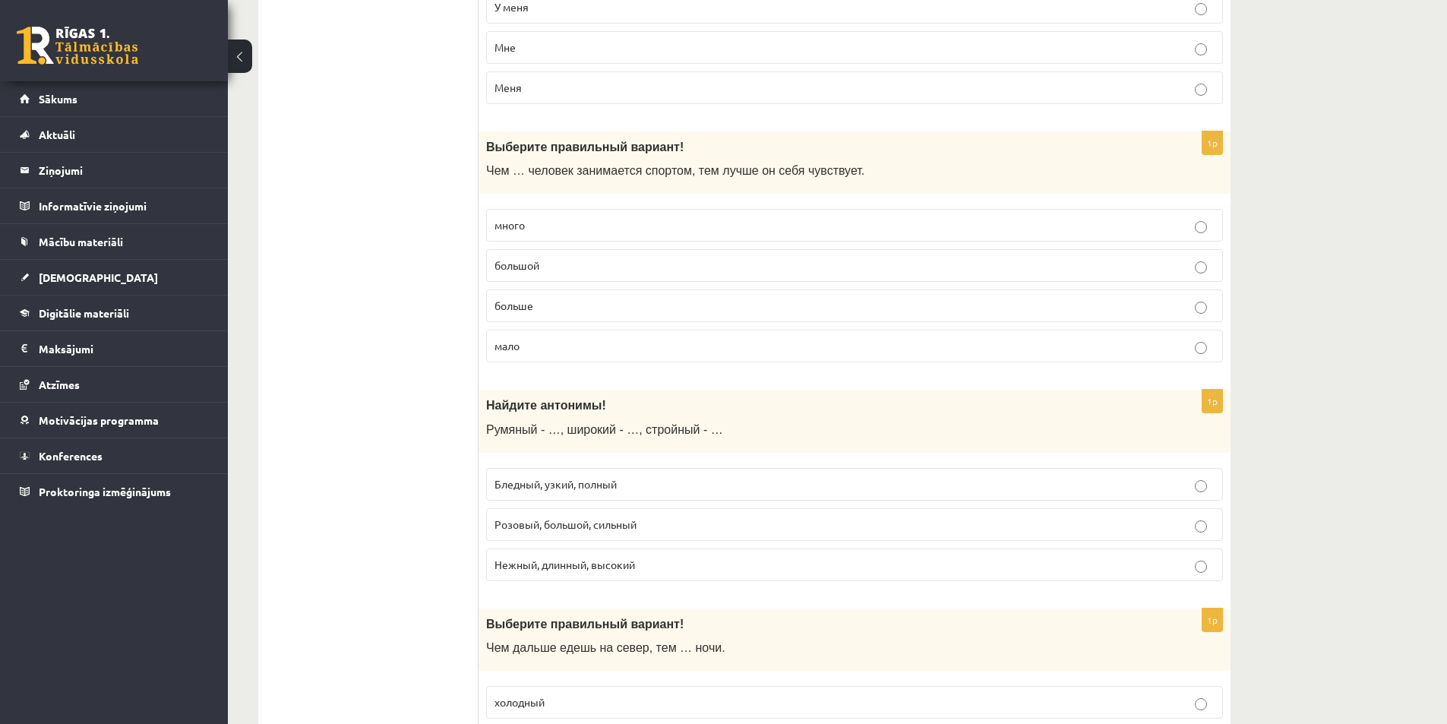
click at [551, 478] on span "Бледный, узкий, полный" at bounding box center [555, 484] width 122 height 14
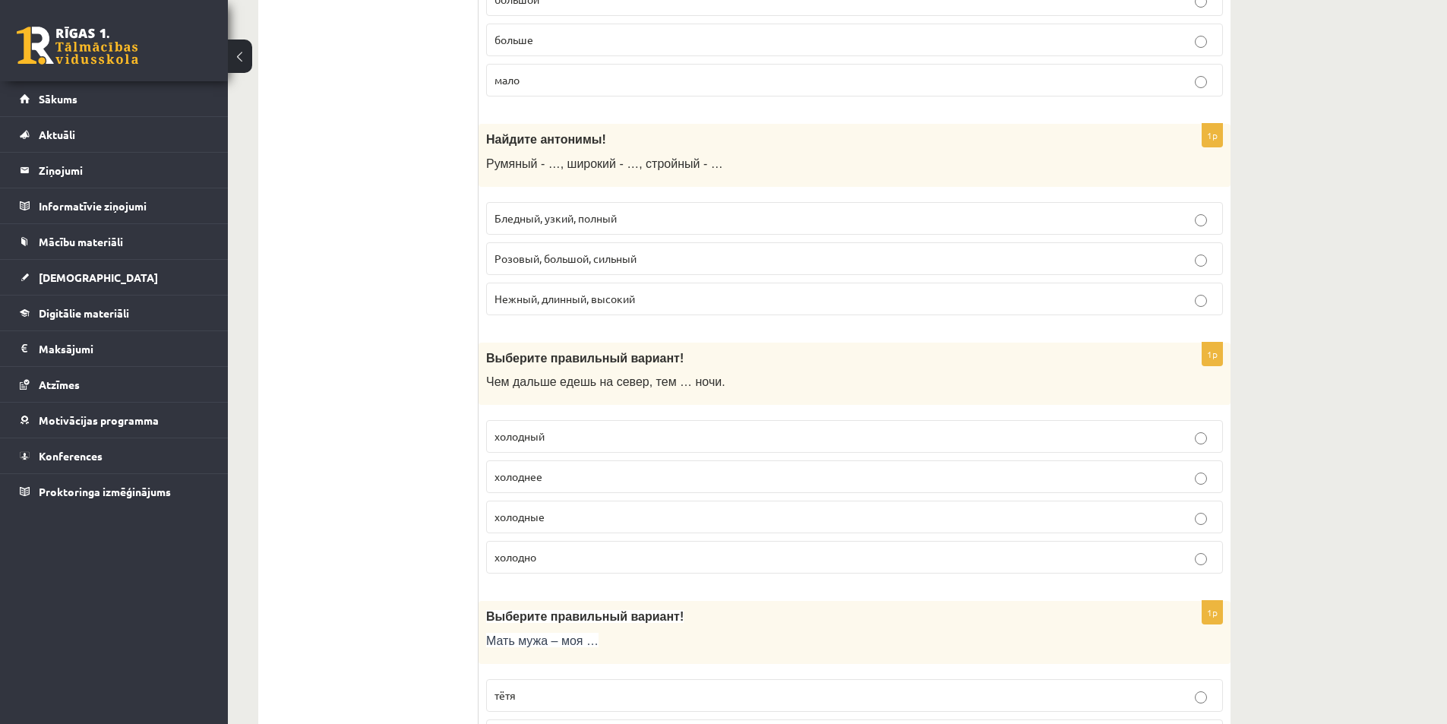
scroll to position [3873, 0]
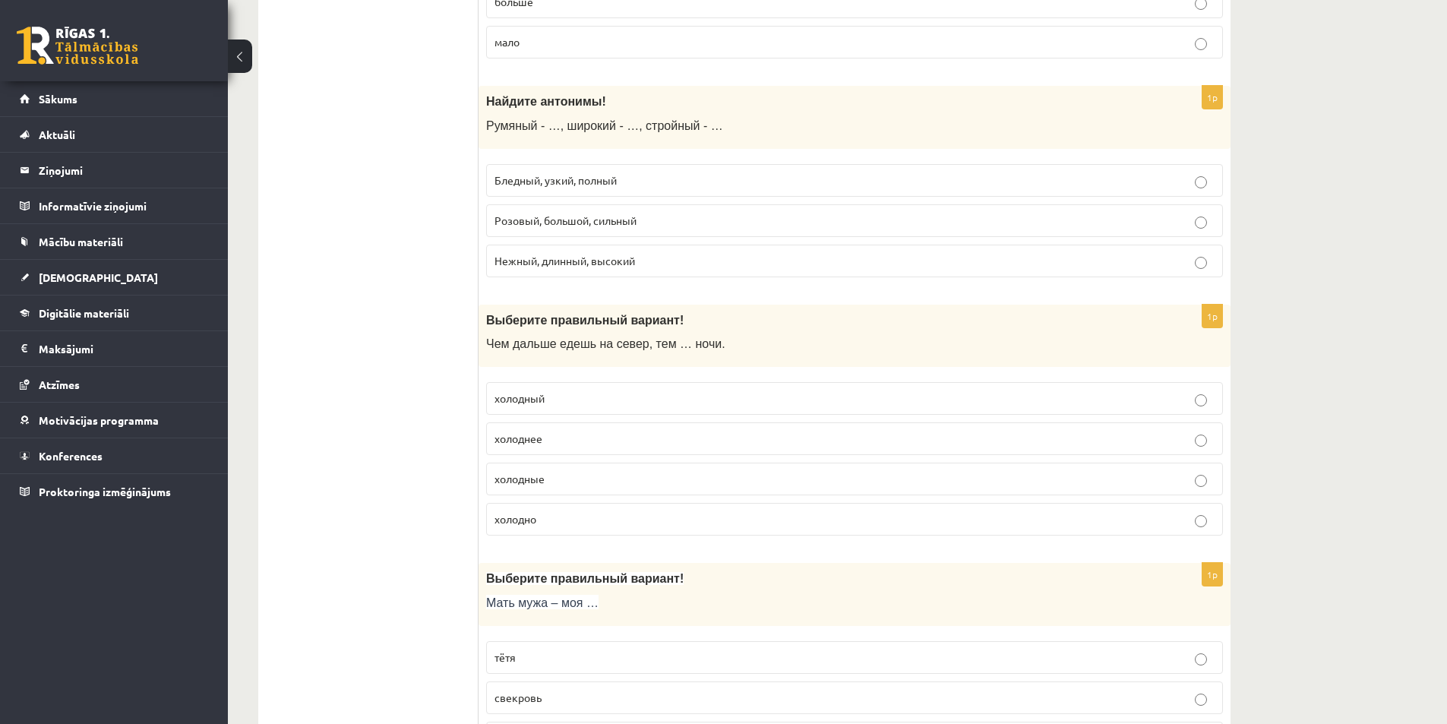
click at [555, 440] on p "холоднее" at bounding box center [854, 439] width 720 height 16
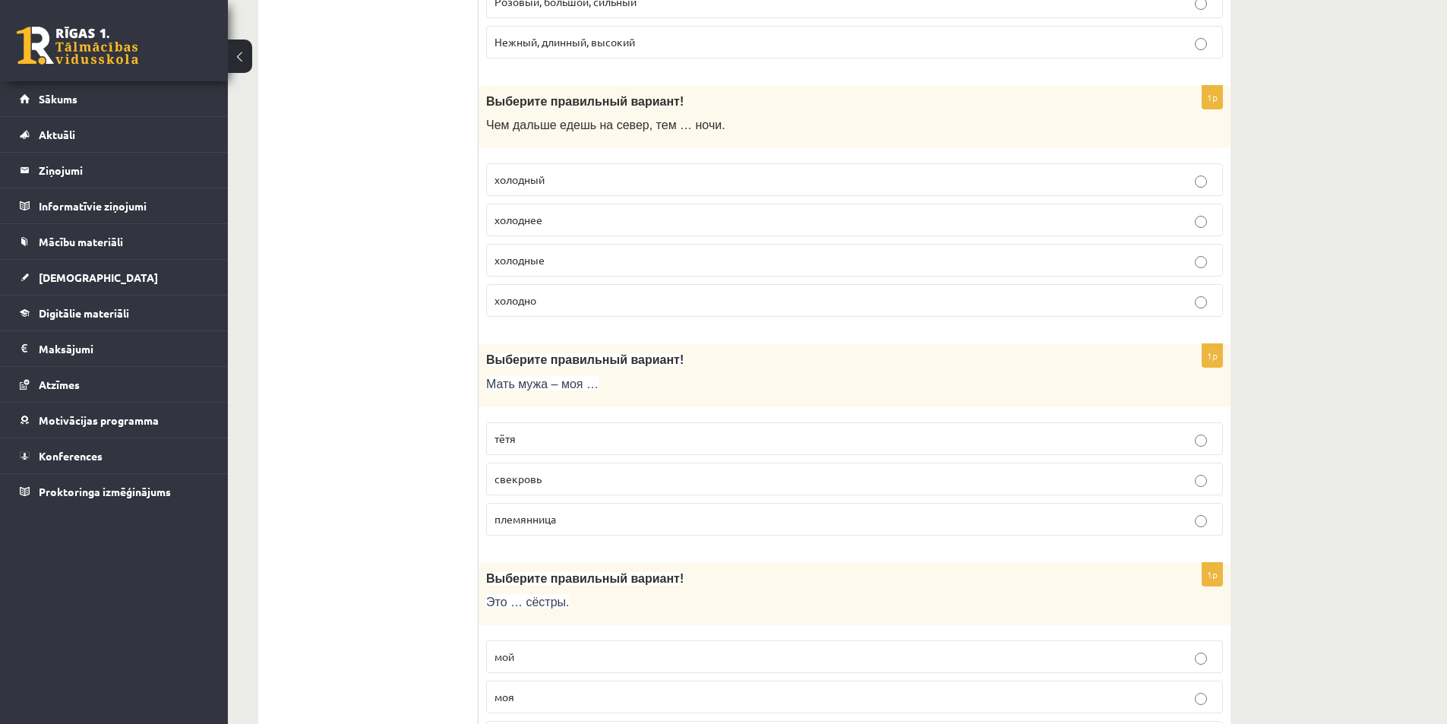
scroll to position [4101, 0]
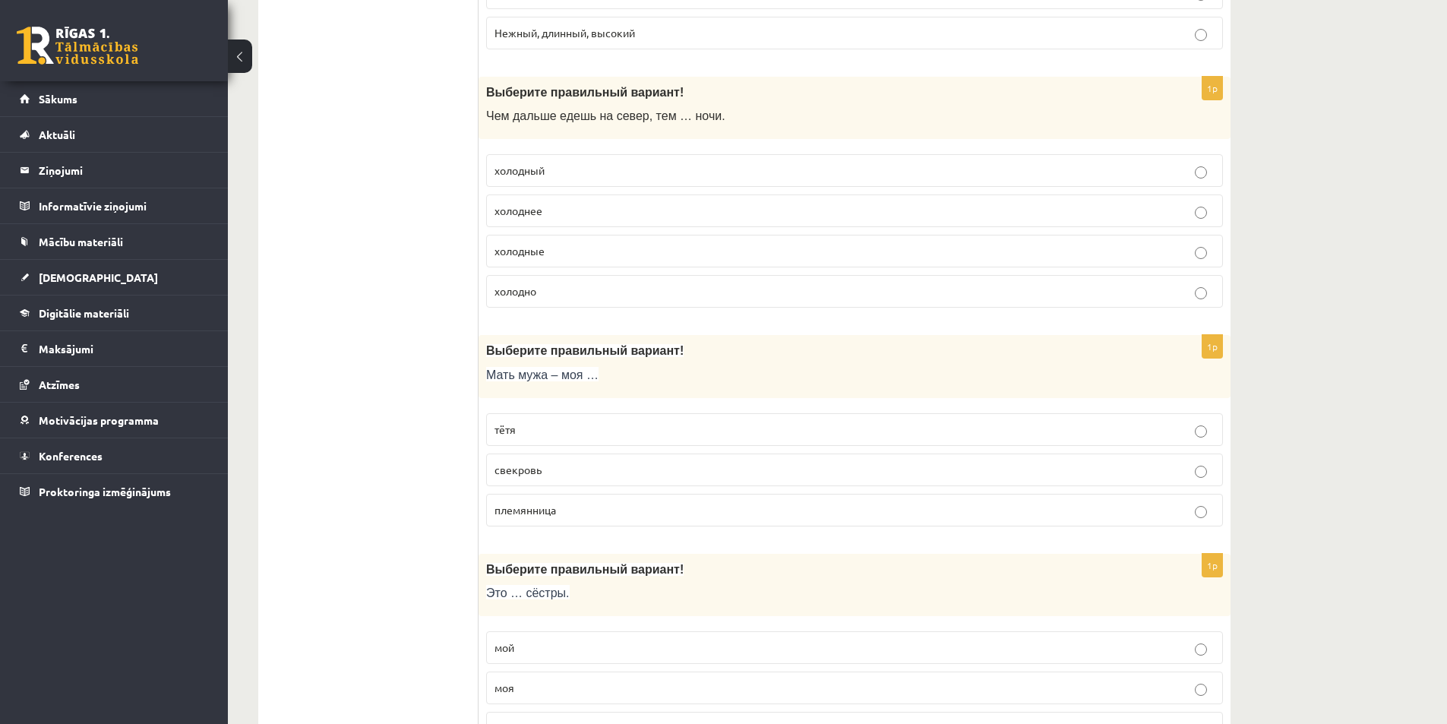
click at [546, 472] on p "свекровь" at bounding box center [854, 470] width 720 height 16
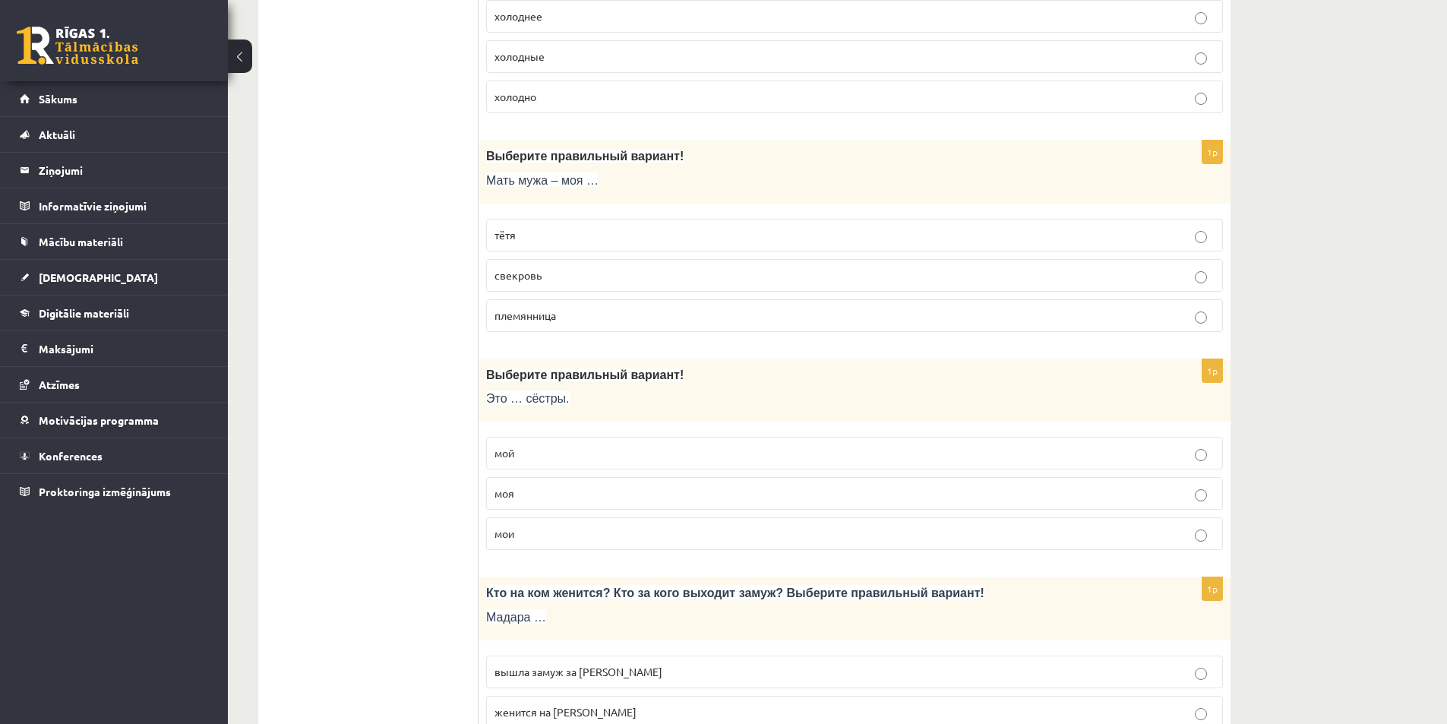
scroll to position [4329, 0]
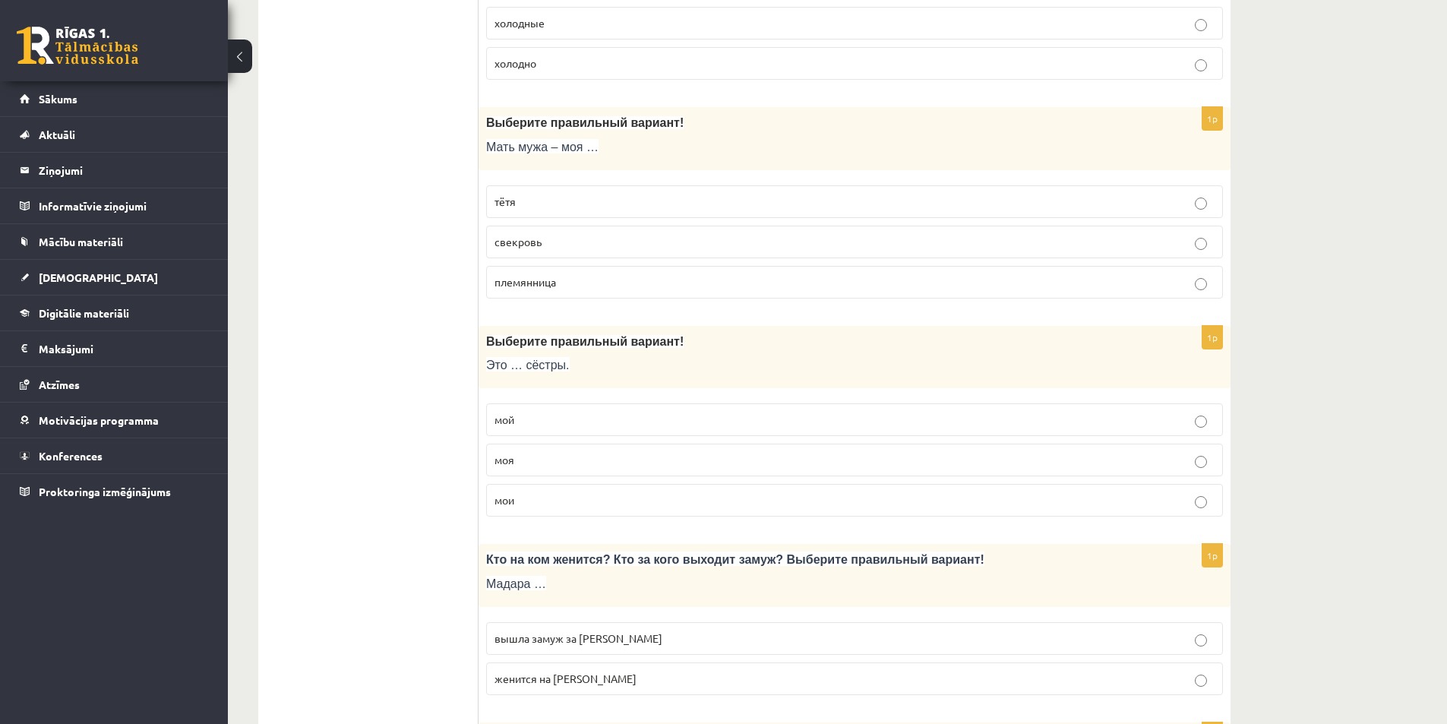
click at [536, 500] on p "мои" at bounding box center [854, 500] width 720 height 16
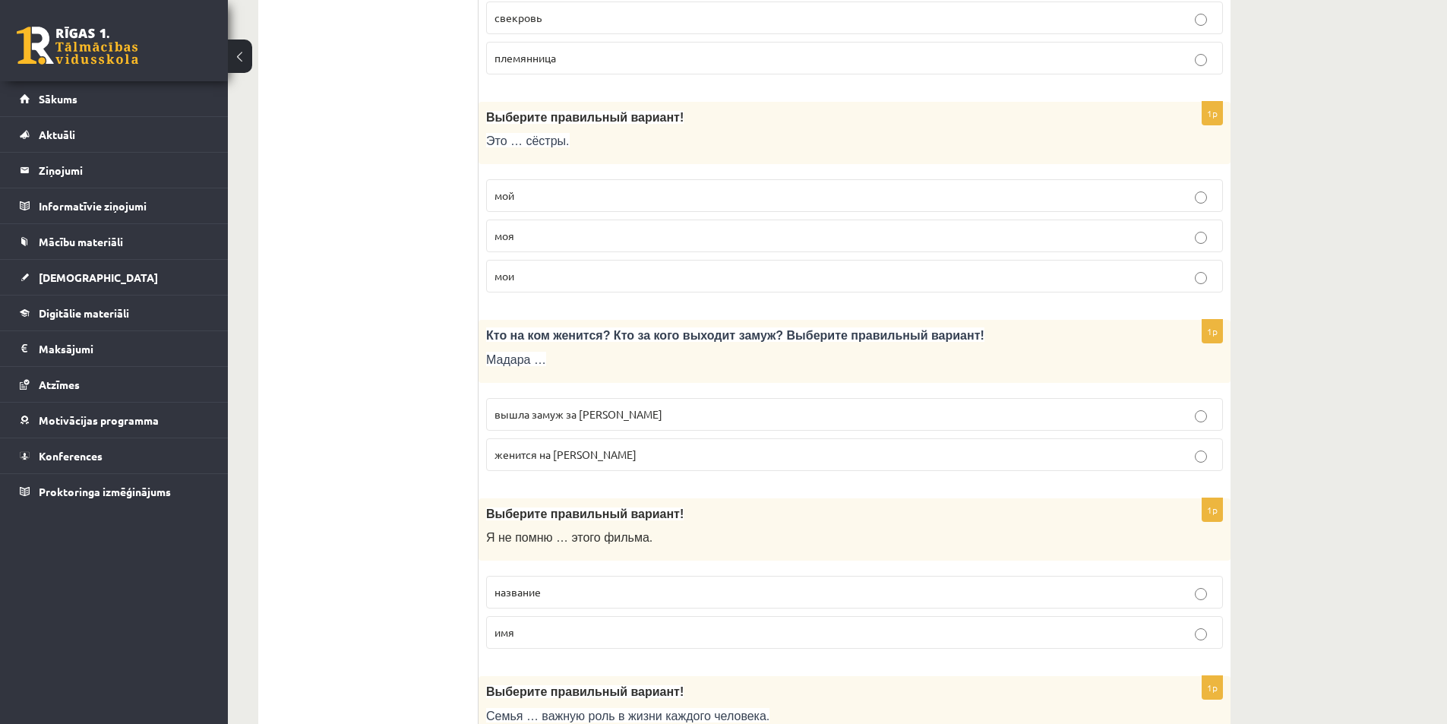
scroll to position [4557, 0]
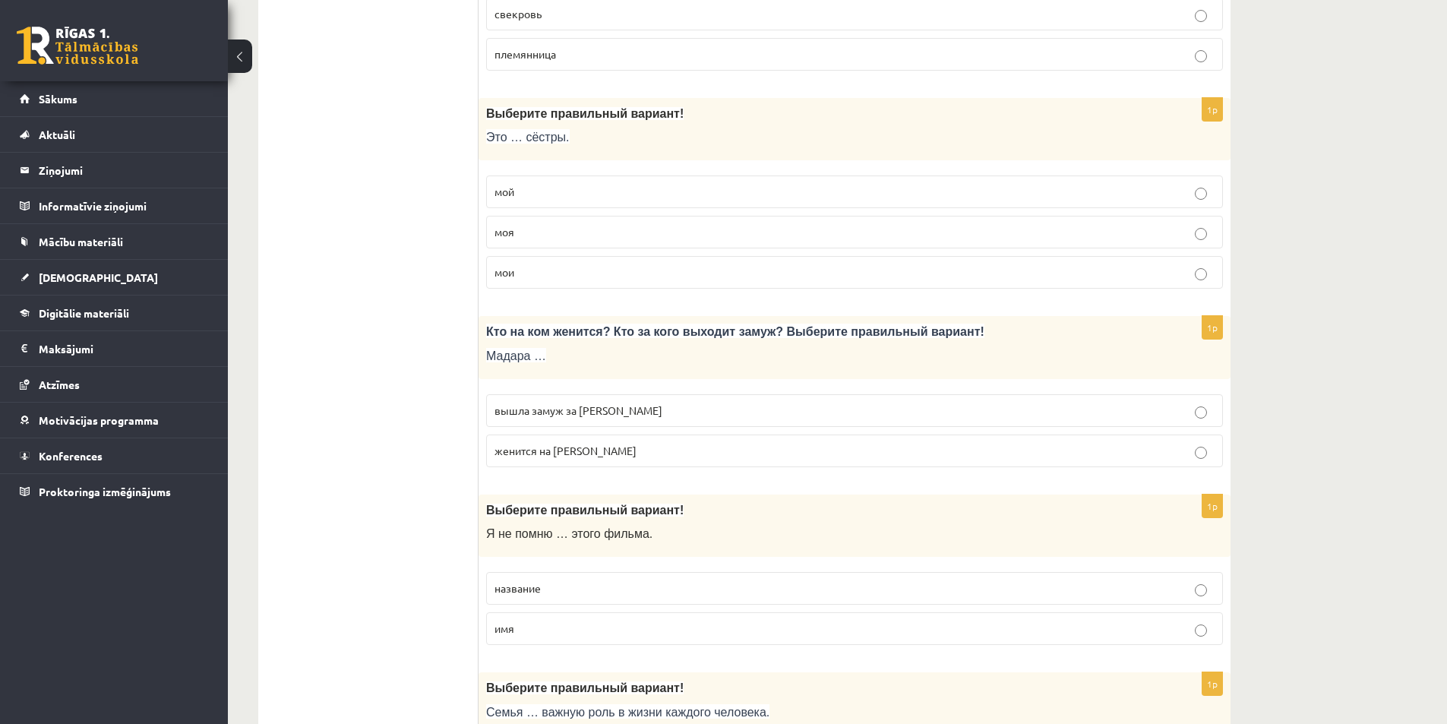
click at [601, 413] on span "вышла замуж за [PERSON_NAME]" at bounding box center [578, 410] width 168 height 14
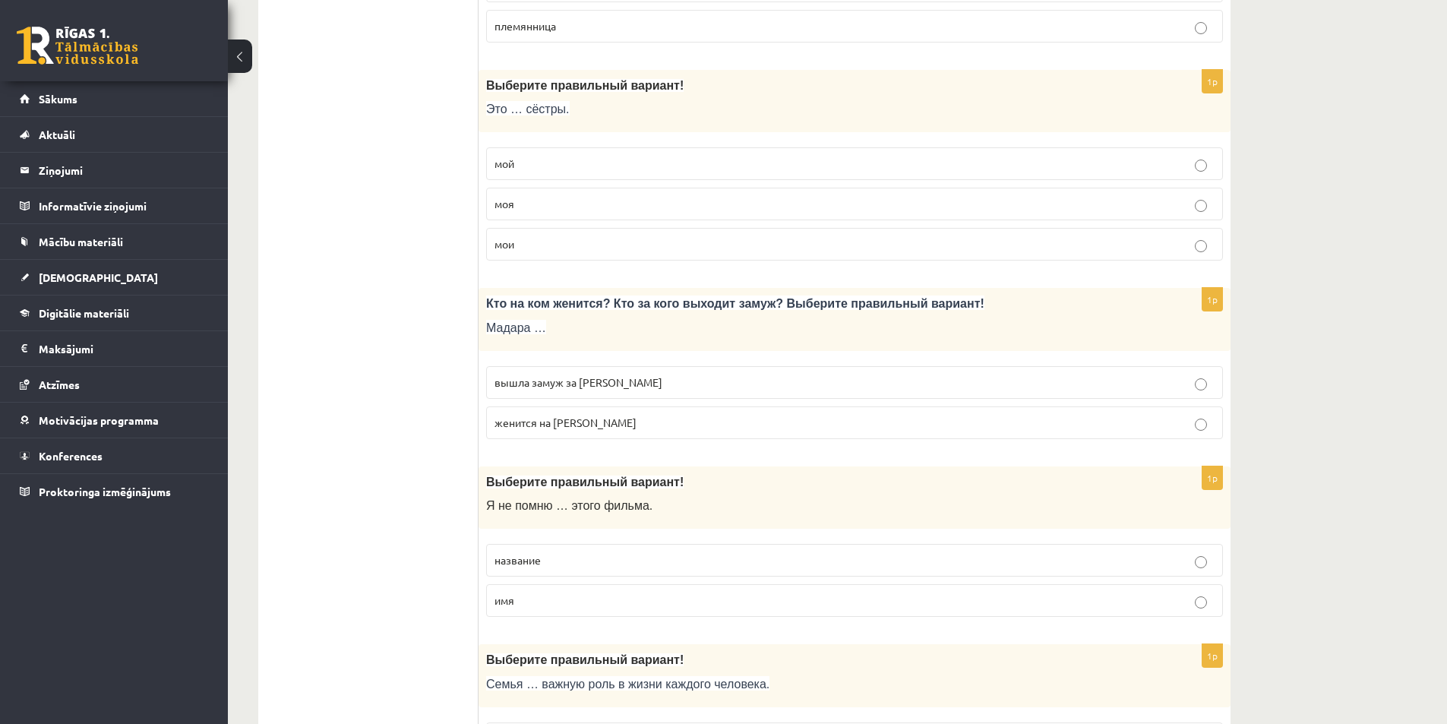
scroll to position [4755, 0]
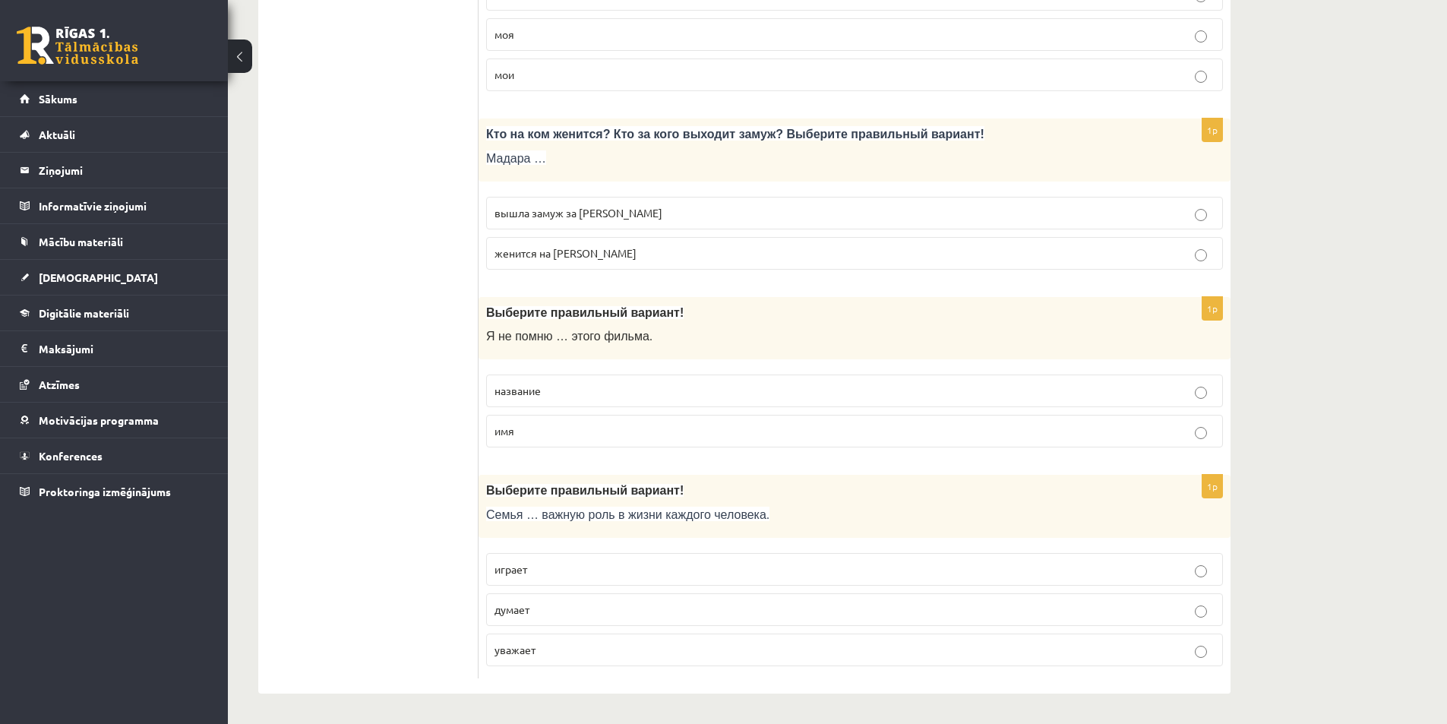
click at [541, 393] on p "название" at bounding box center [854, 391] width 720 height 16
click at [542, 568] on p "играет" at bounding box center [854, 569] width 720 height 16
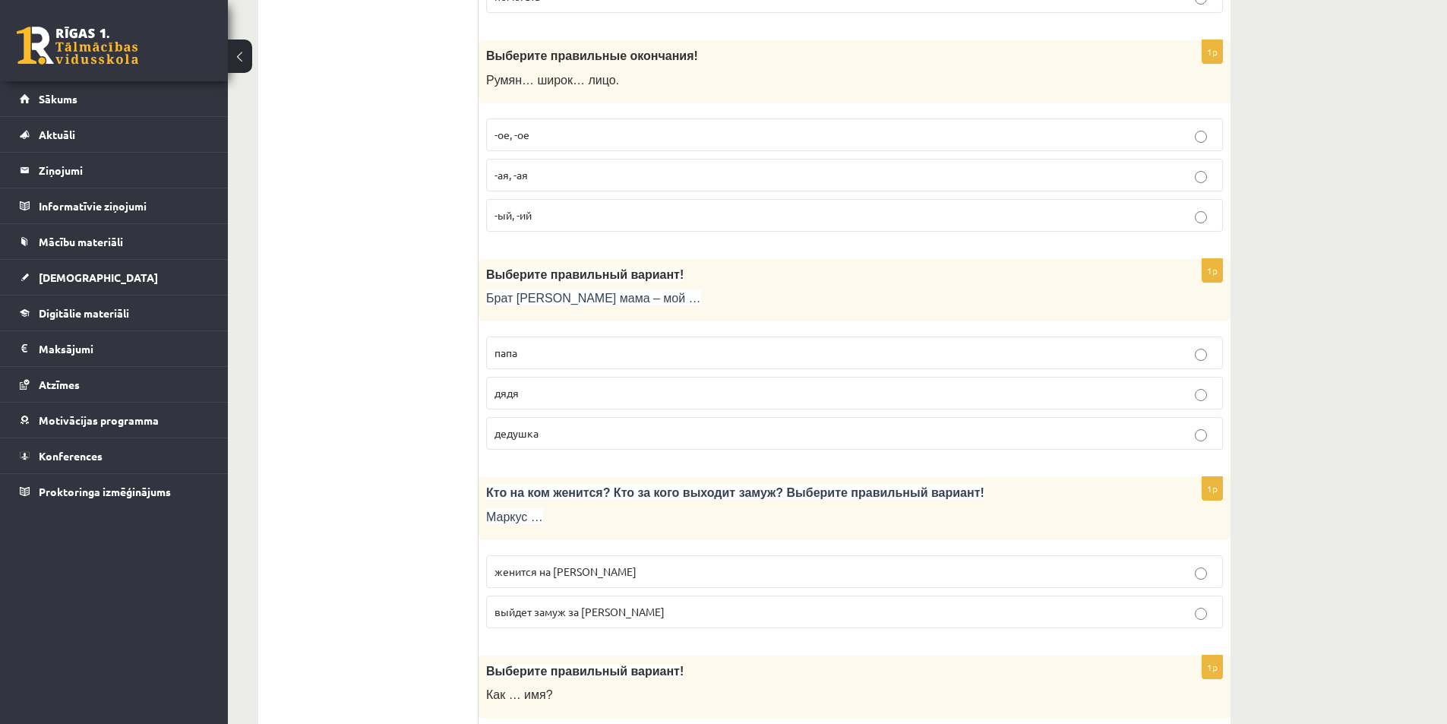
scroll to position [0, 0]
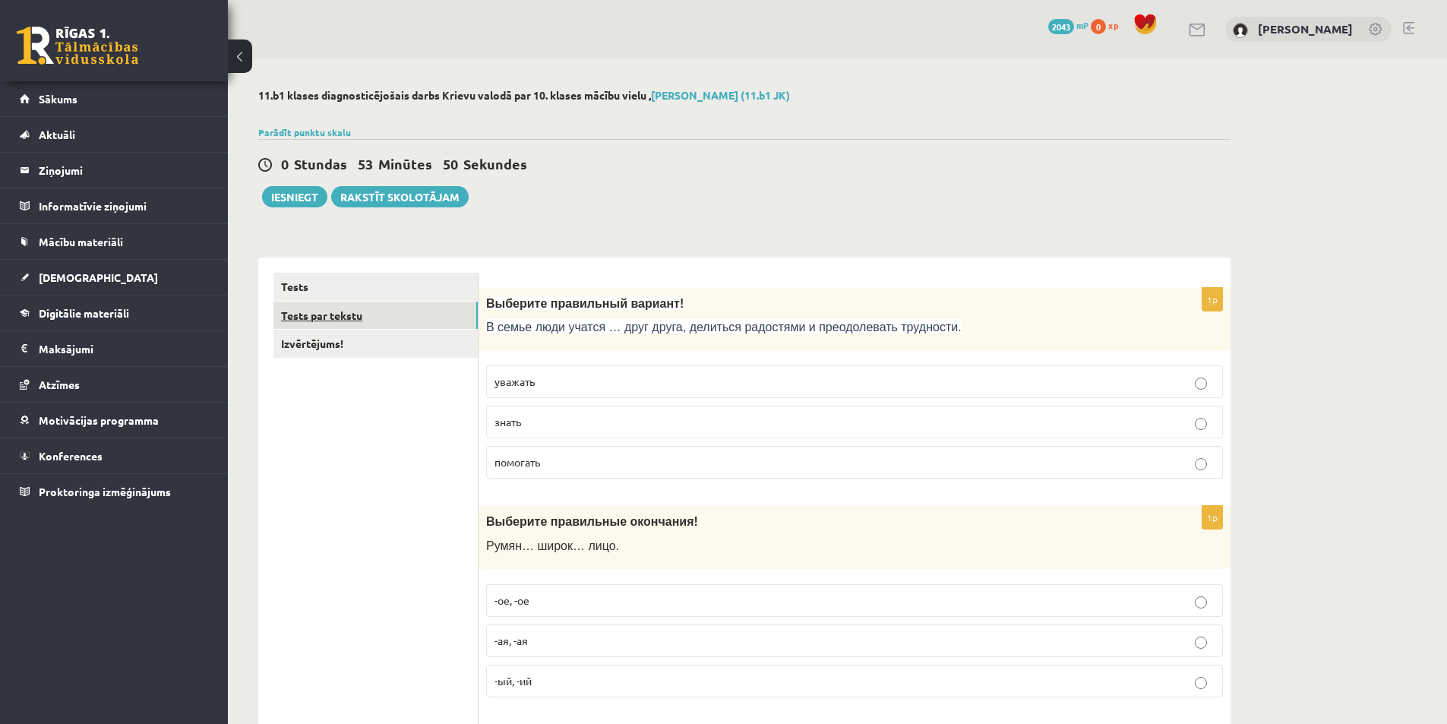
click at [335, 311] on link "Tests par tekstu" at bounding box center [375, 315] width 204 height 28
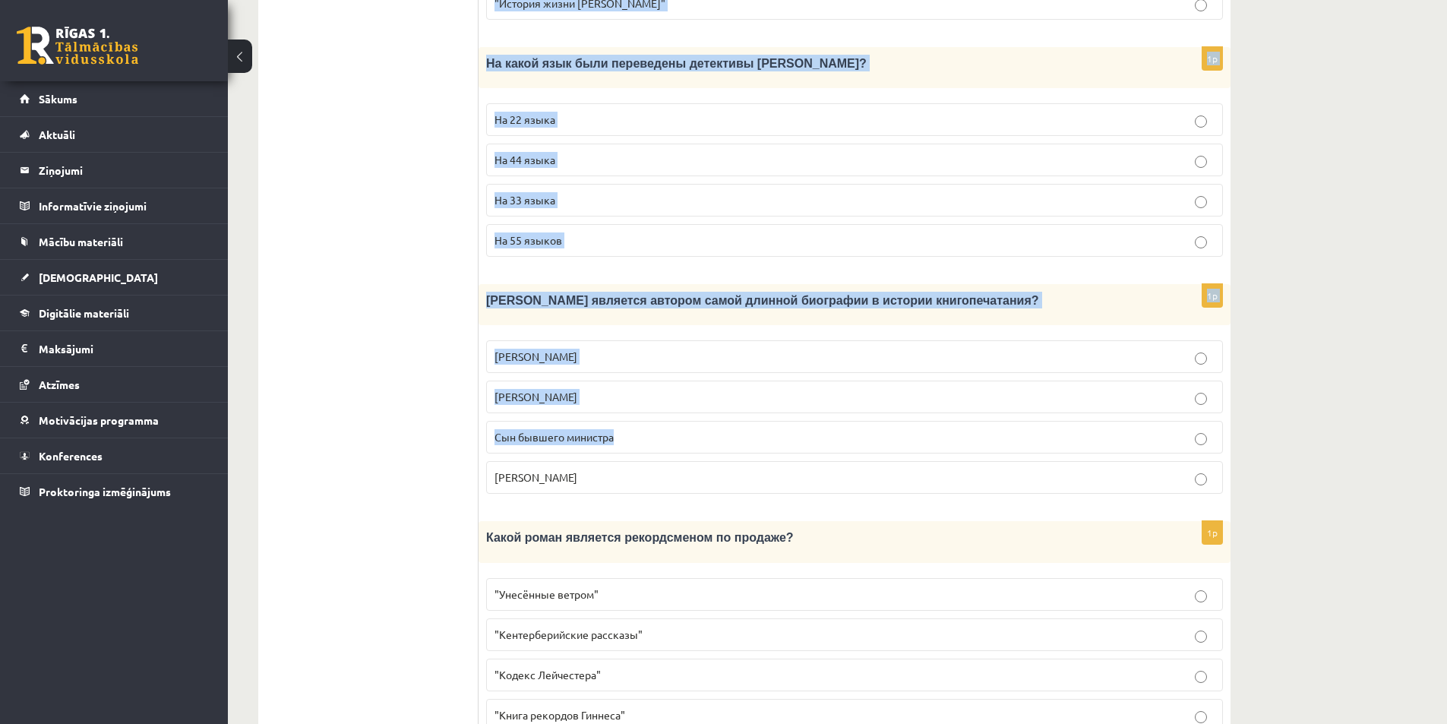
scroll to position [1301, 0]
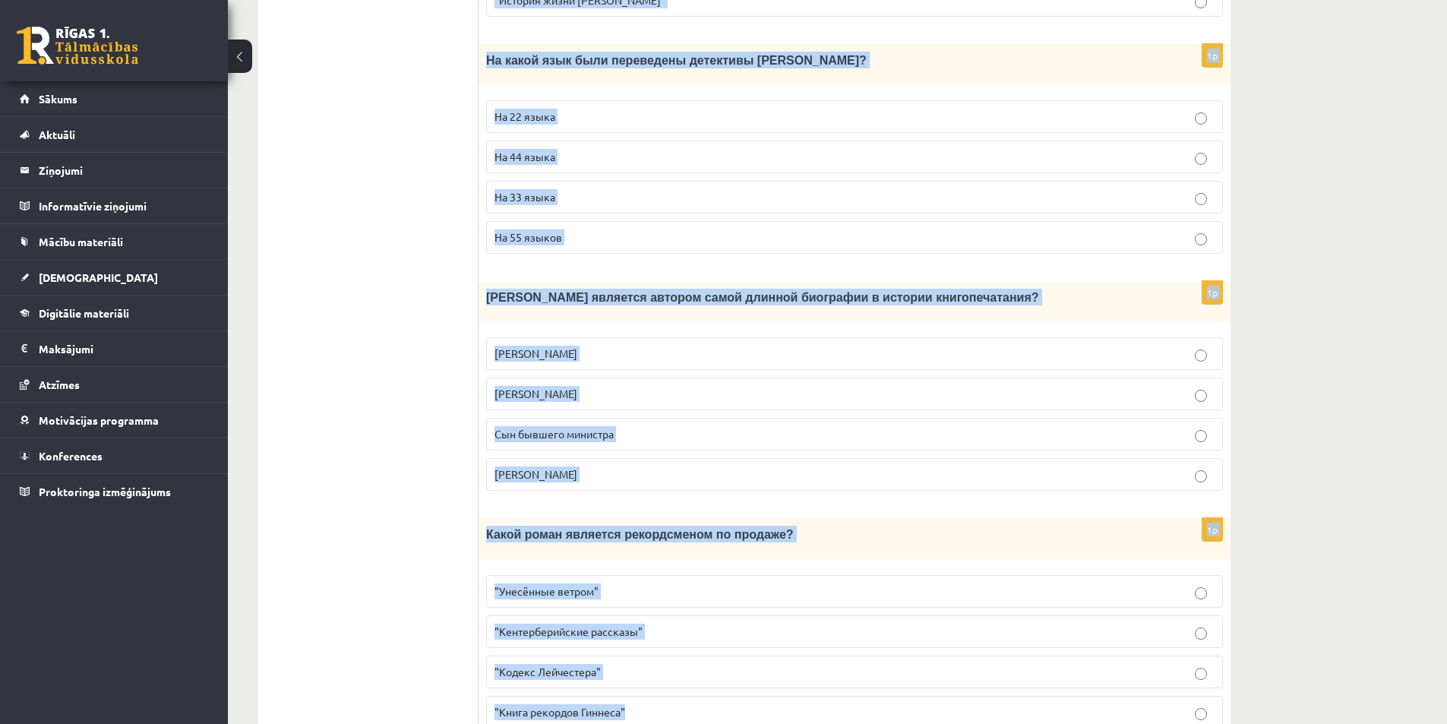
drag, startPoint x: 489, startPoint y: 283, endPoint x: 674, endPoint y: 641, distance: 403.2
copy form "Loremipsum dolor «Sitametcon adipi e seddoe», temporin utlaboreet dolorem! Aliq…"
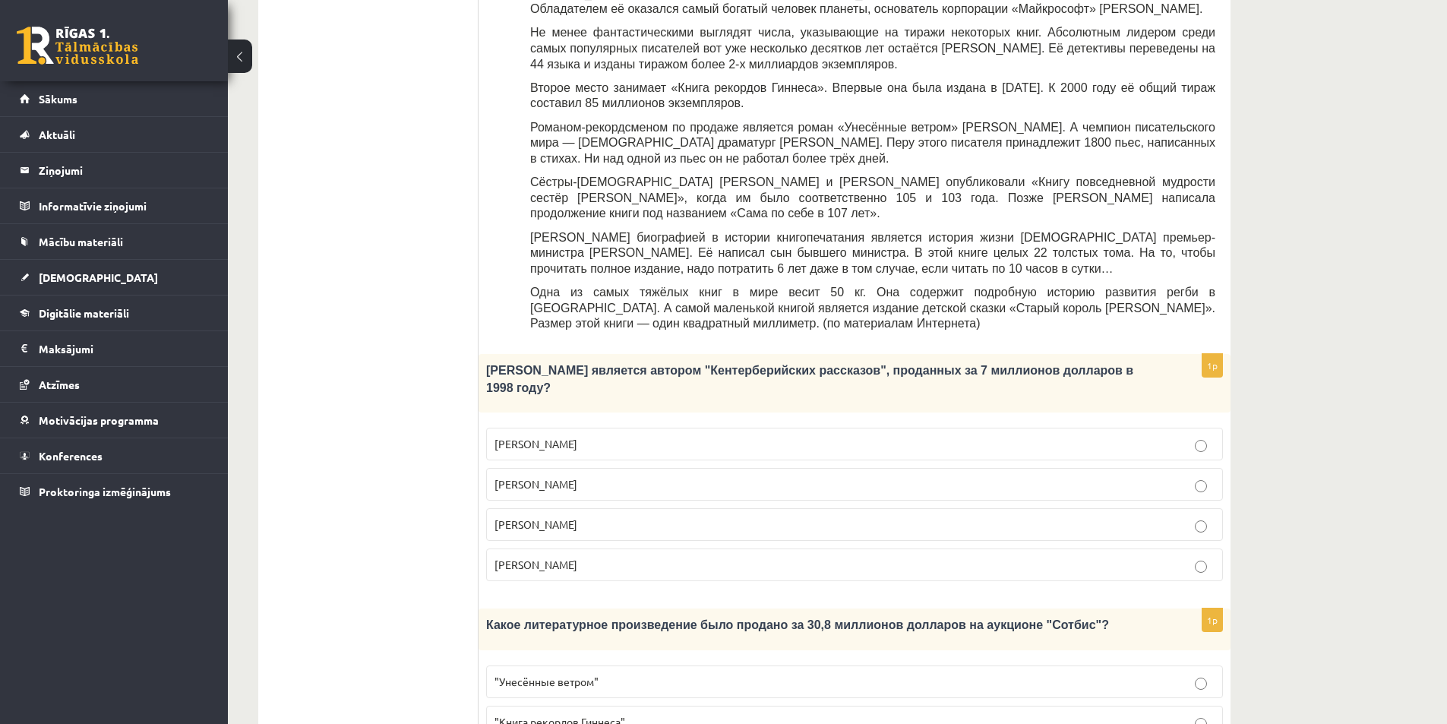
scroll to position [466, 0]
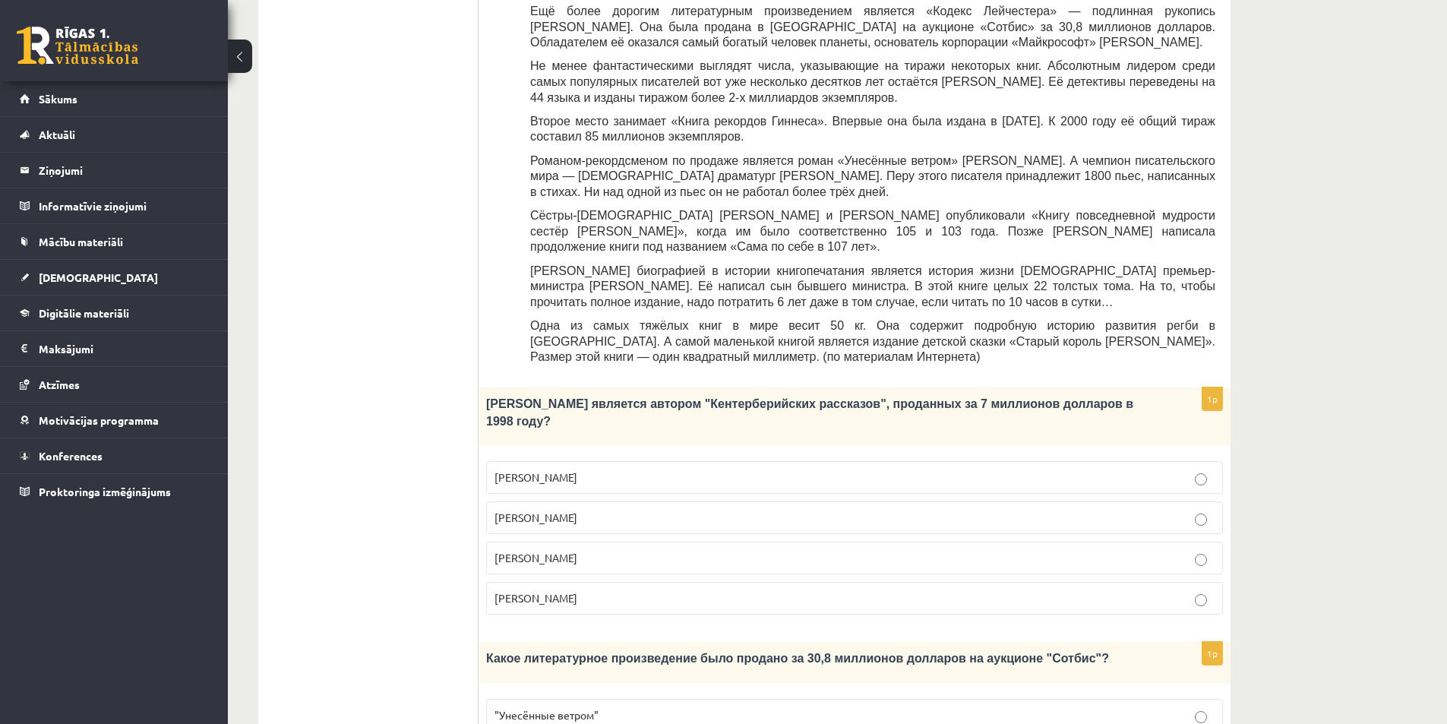
click at [541, 551] on span "[PERSON_NAME]" at bounding box center [535, 558] width 83 height 14
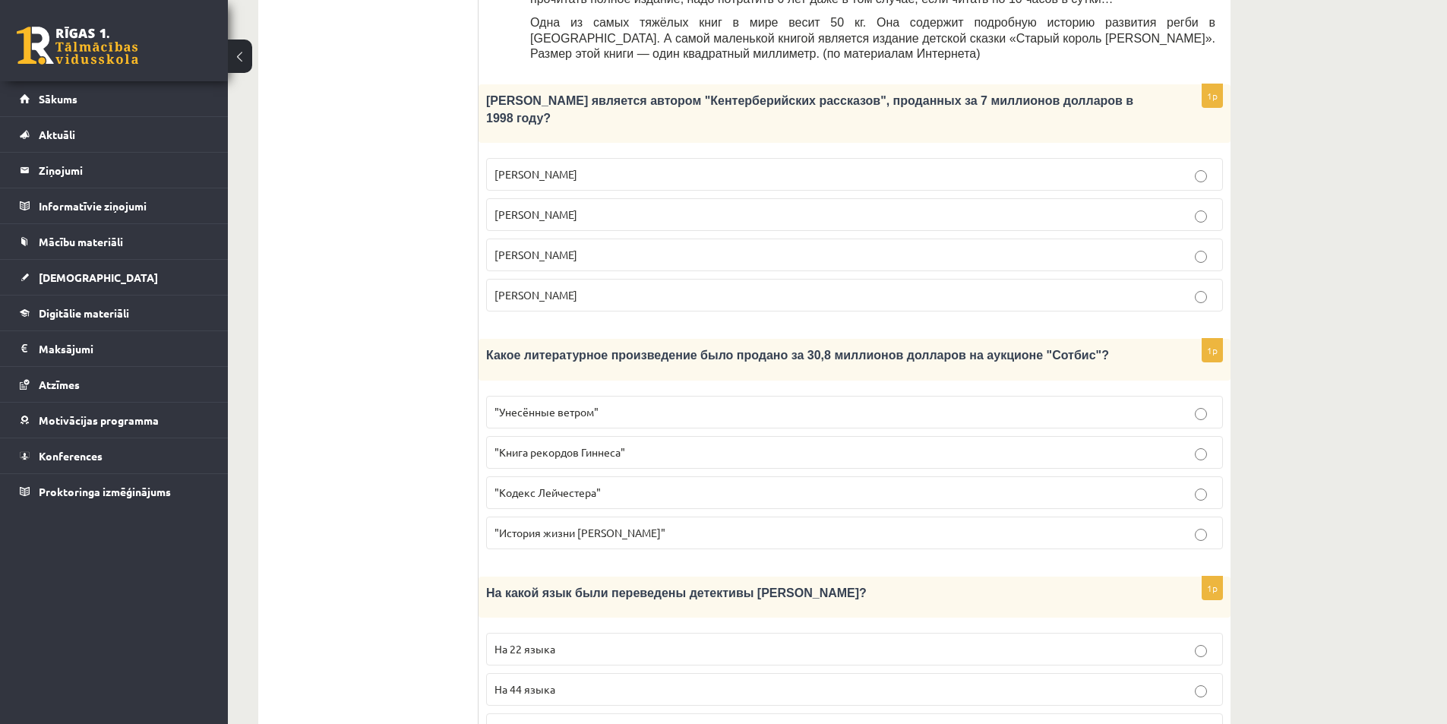
scroll to position [769, 0]
click at [553, 485] on span ""Кодекс Лейчестера"" at bounding box center [547, 492] width 106 height 14
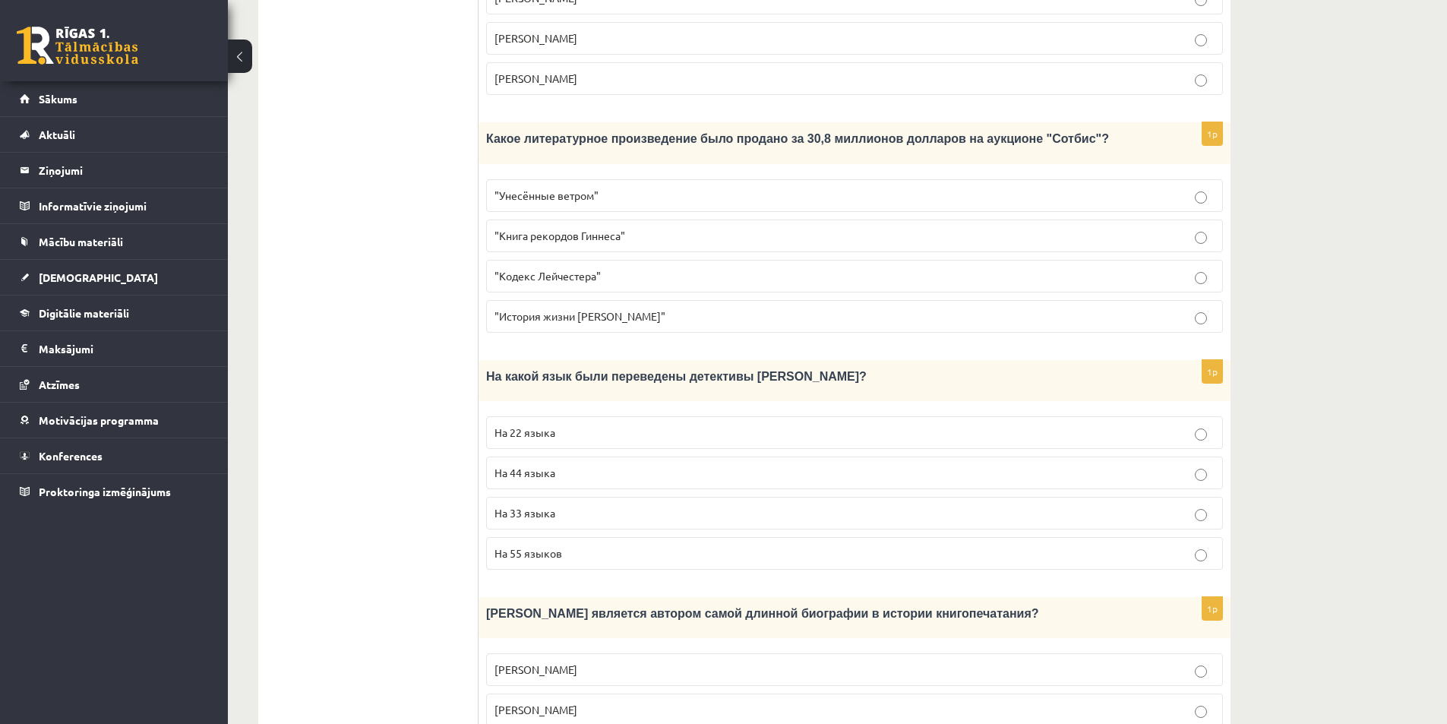
scroll to position [997, 0]
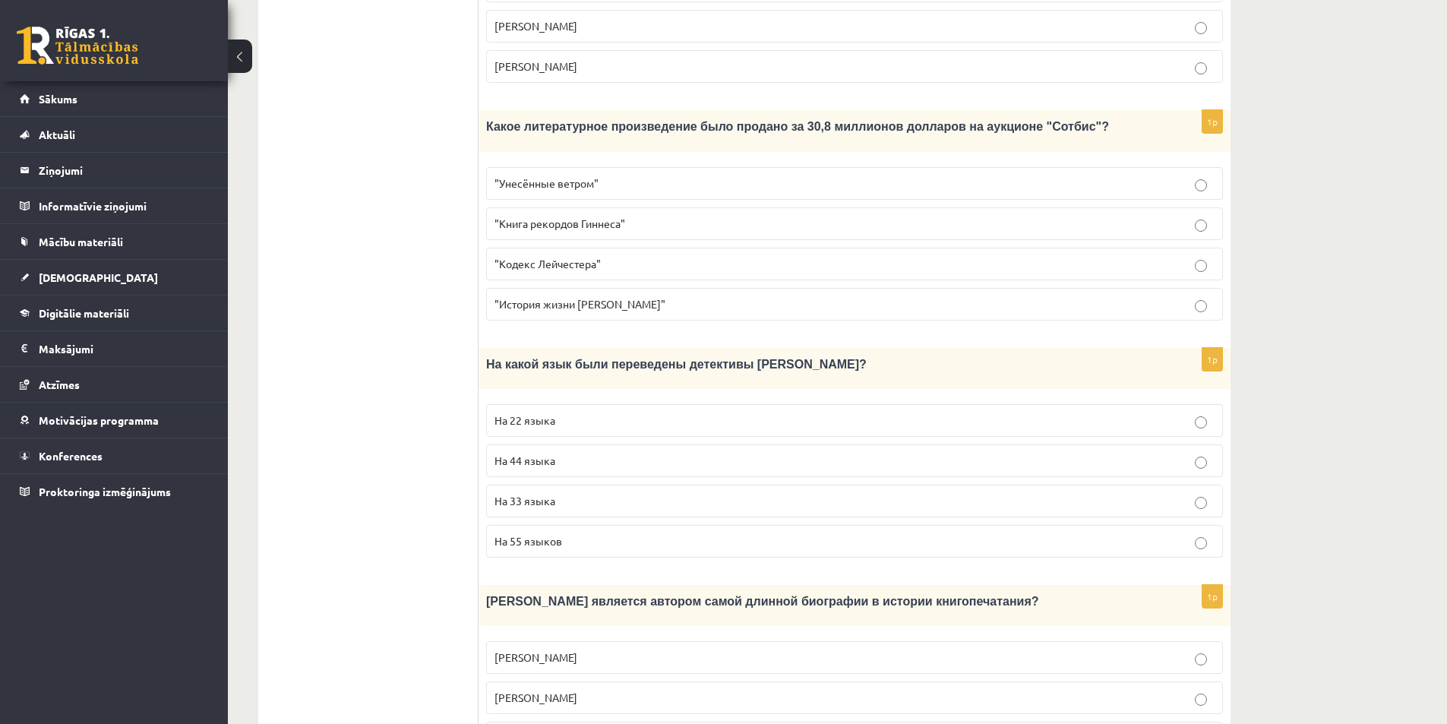
click at [594, 453] on p "На 44 языка" at bounding box center [854, 461] width 720 height 16
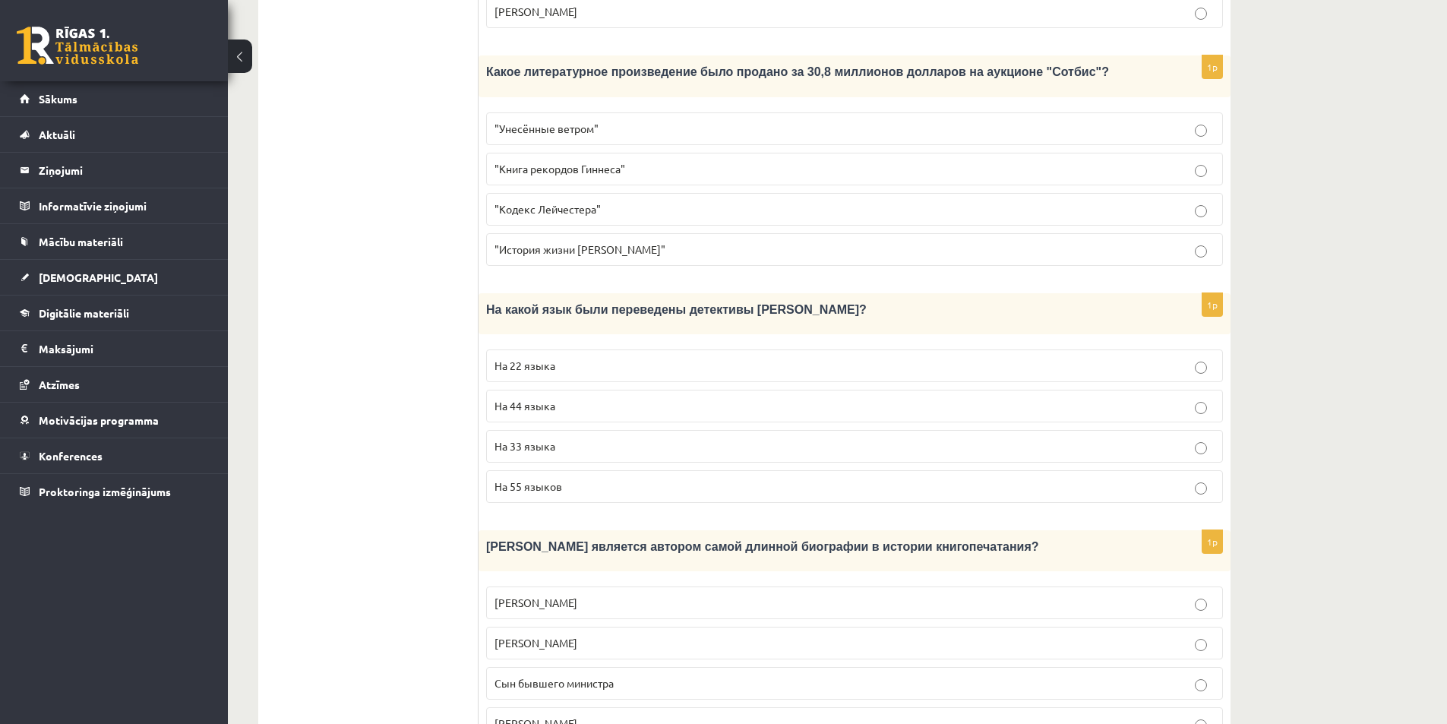
scroll to position [1225, 0]
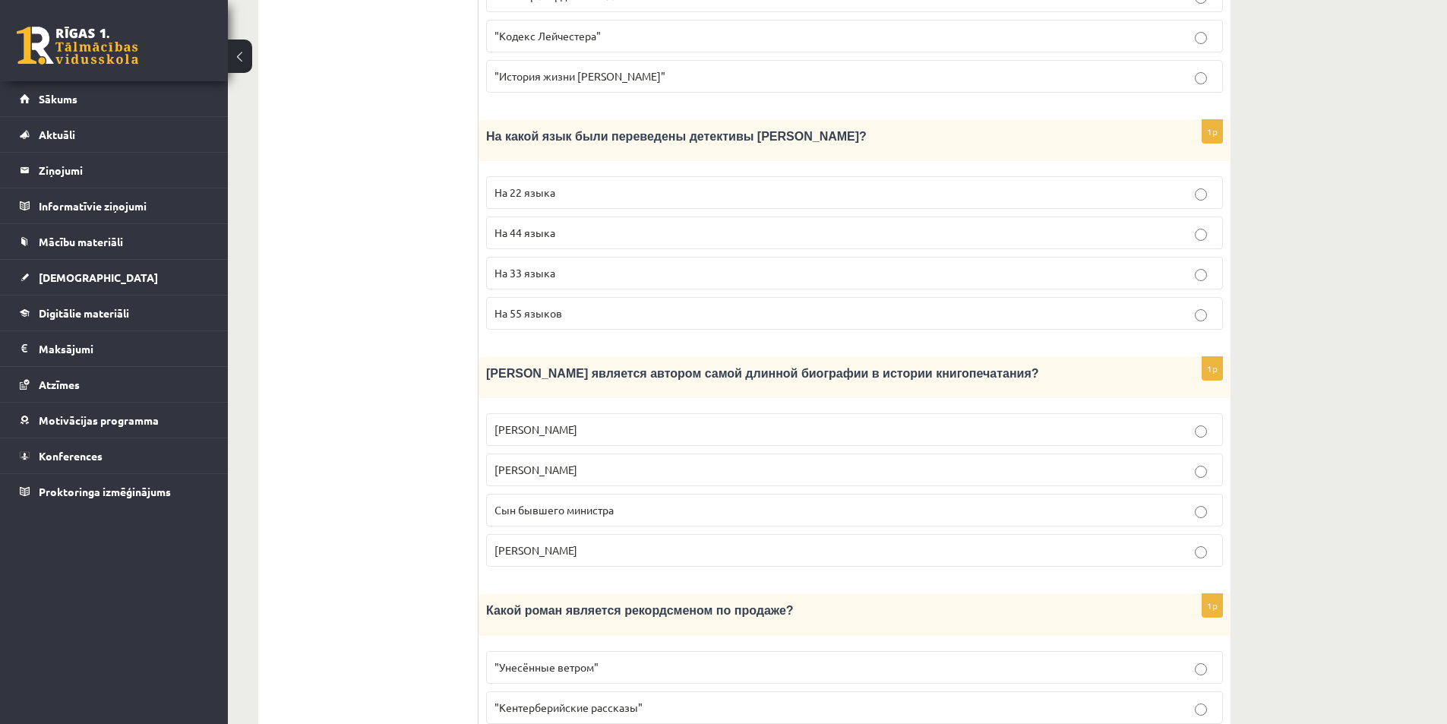
click at [554, 503] on span "Сын бывшего министра" at bounding box center [553, 510] width 119 height 14
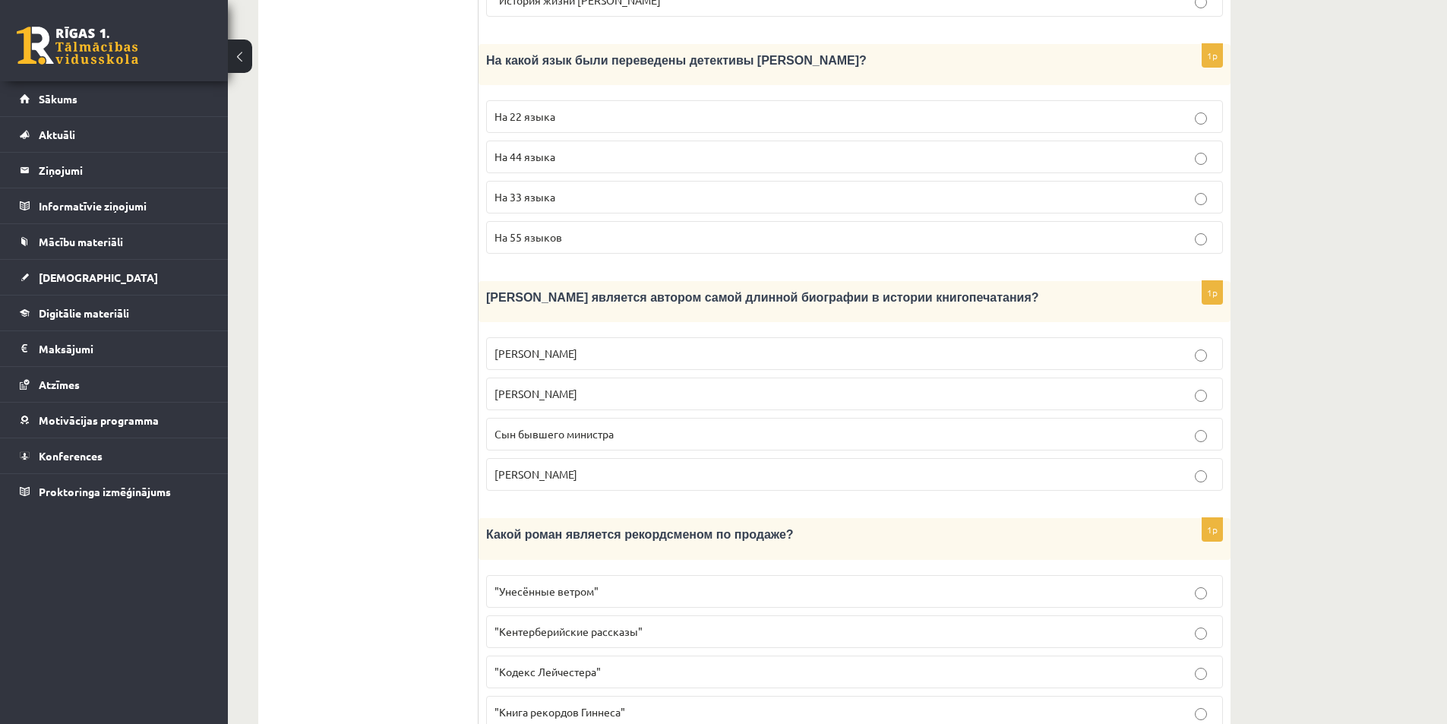
click at [538, 575] on label ""Унесённые ветром"" at bounding box center [854, 591] width 737 height 33
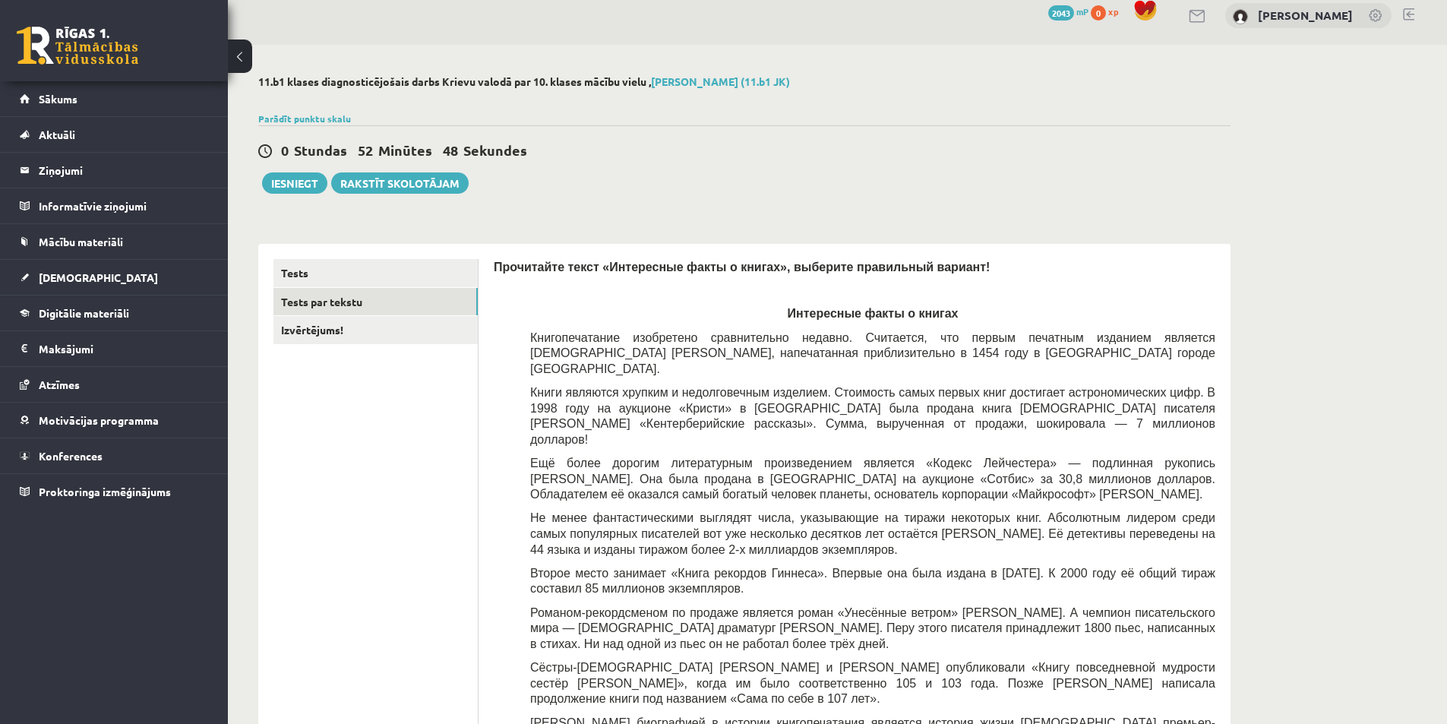
scroll to position [0, 0]
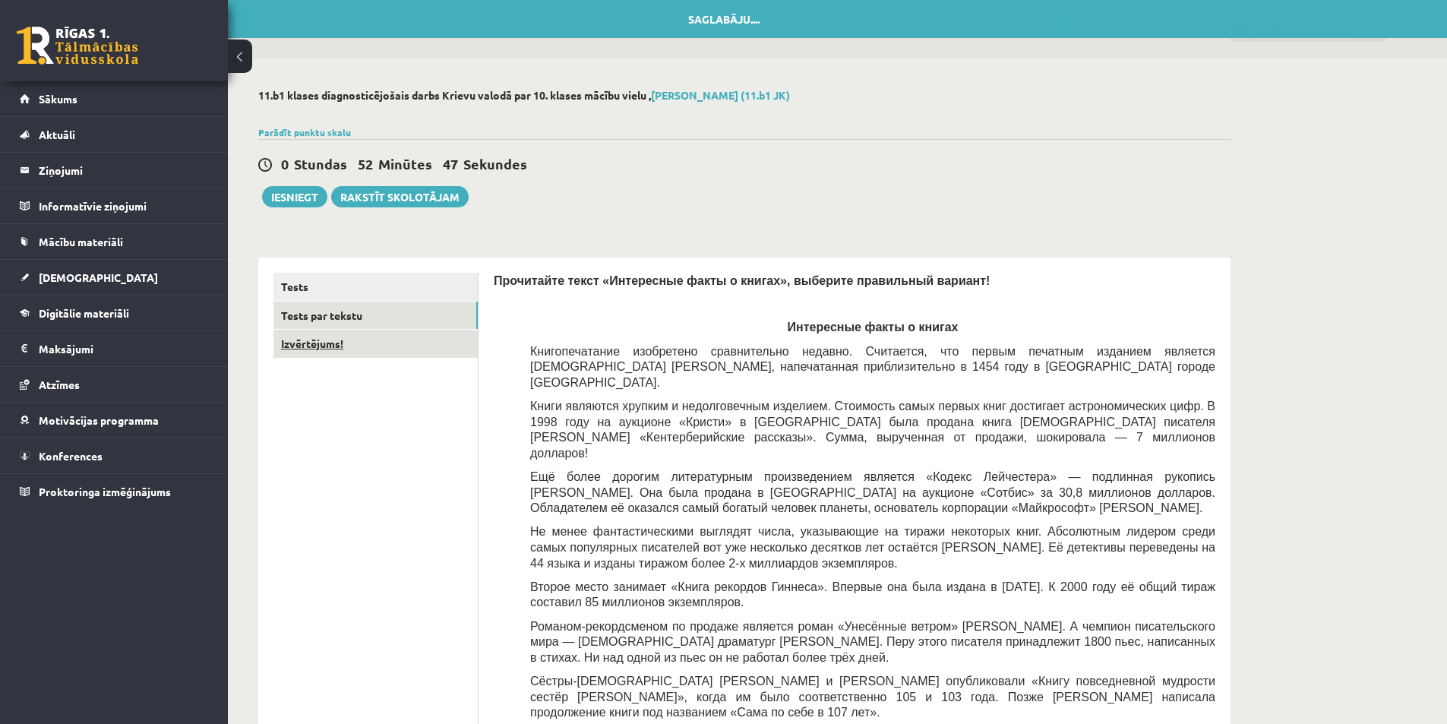
click at [366, 348] on link "Izvērtējums!" at bounding box center [375, 344] width 204 height 28
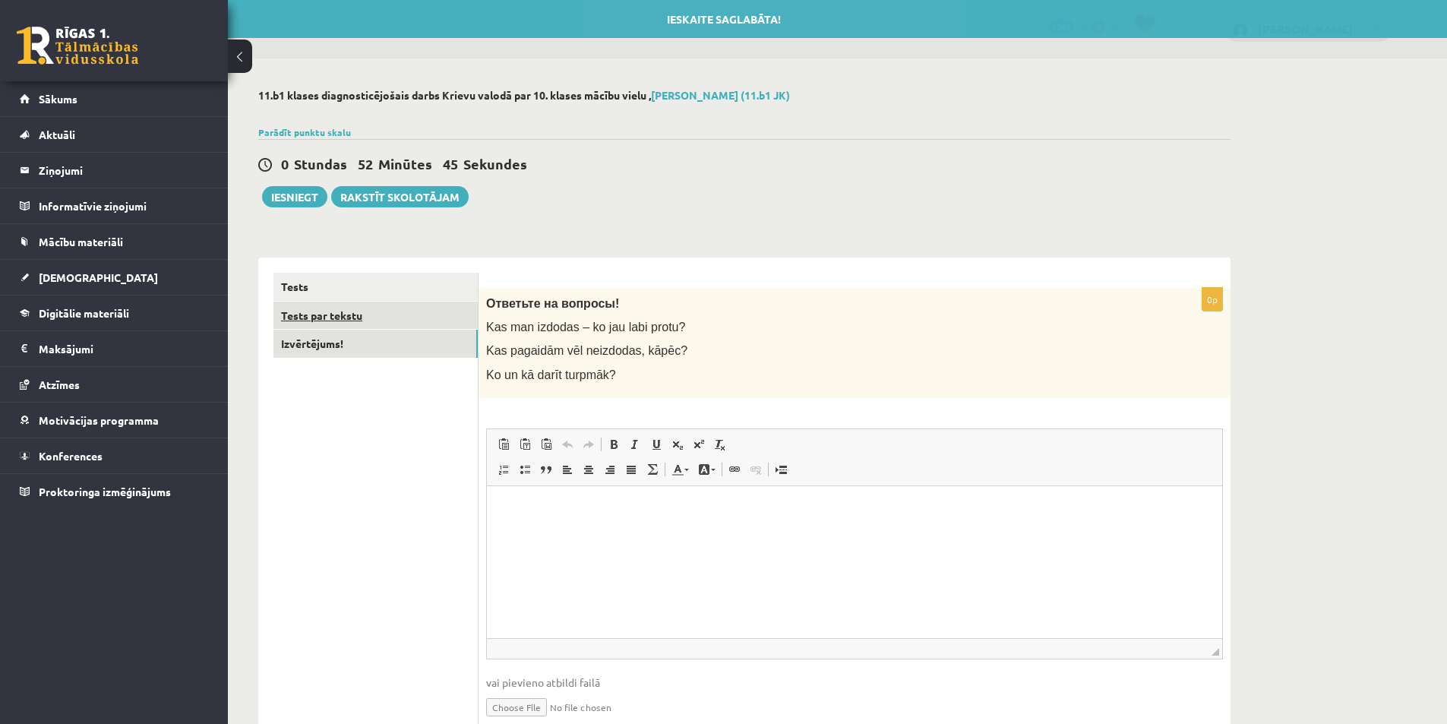
click at [346, 318] on link "Tests par tekstu" at bounding box center [375, 315] width 204 height 28
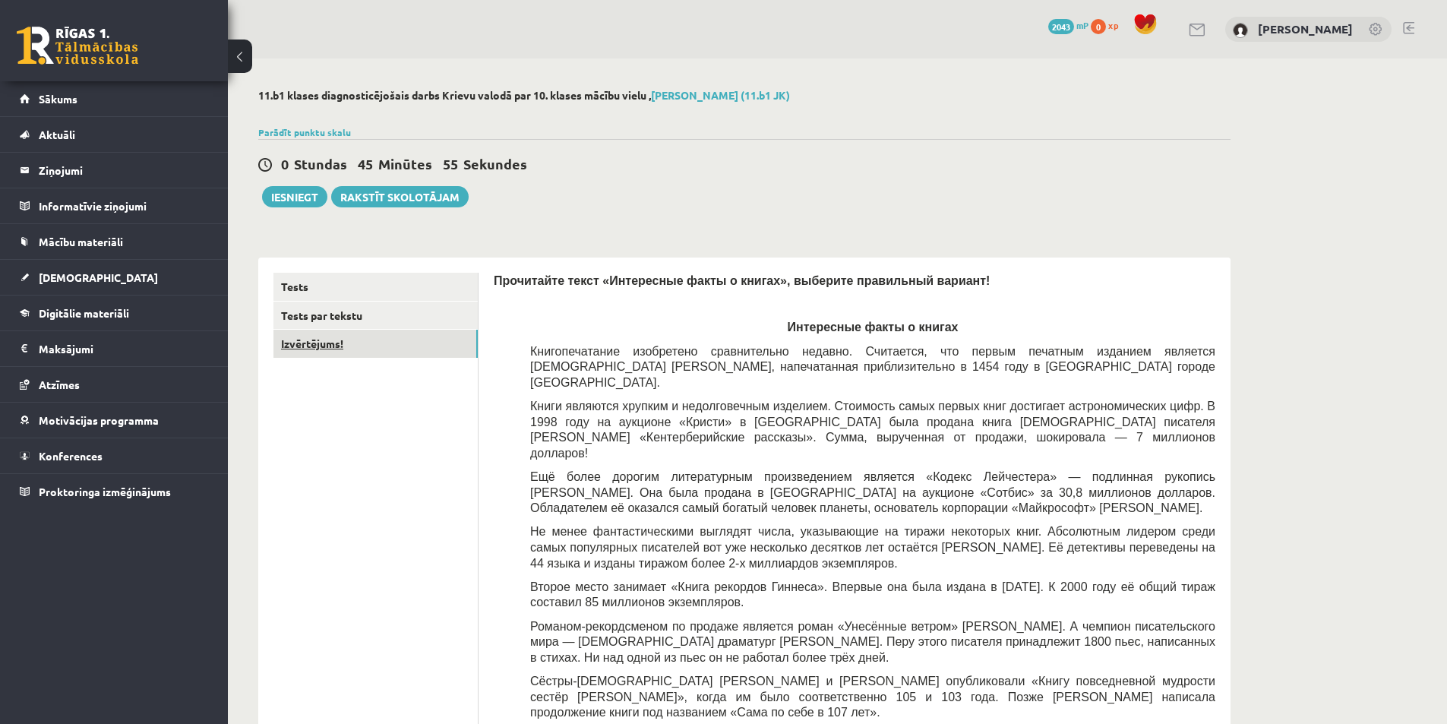
click at [331, 335] on link "Izvērtējums!" at bounding box center [375, 344] width 204 height 28
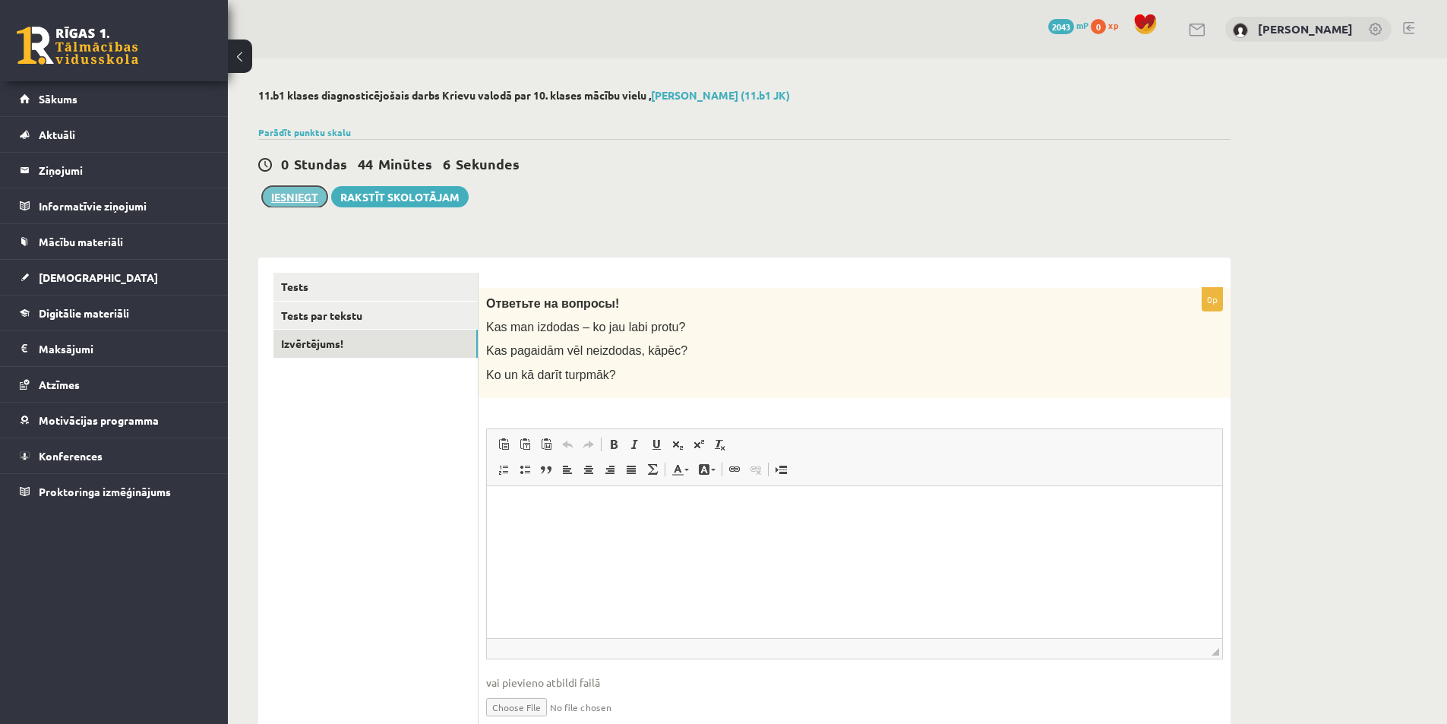
click at [304, 204] on button "Iesniegt" at bounding box center [294, 196] width 65 height 21
